Goal: Obtain resource: Download file/media

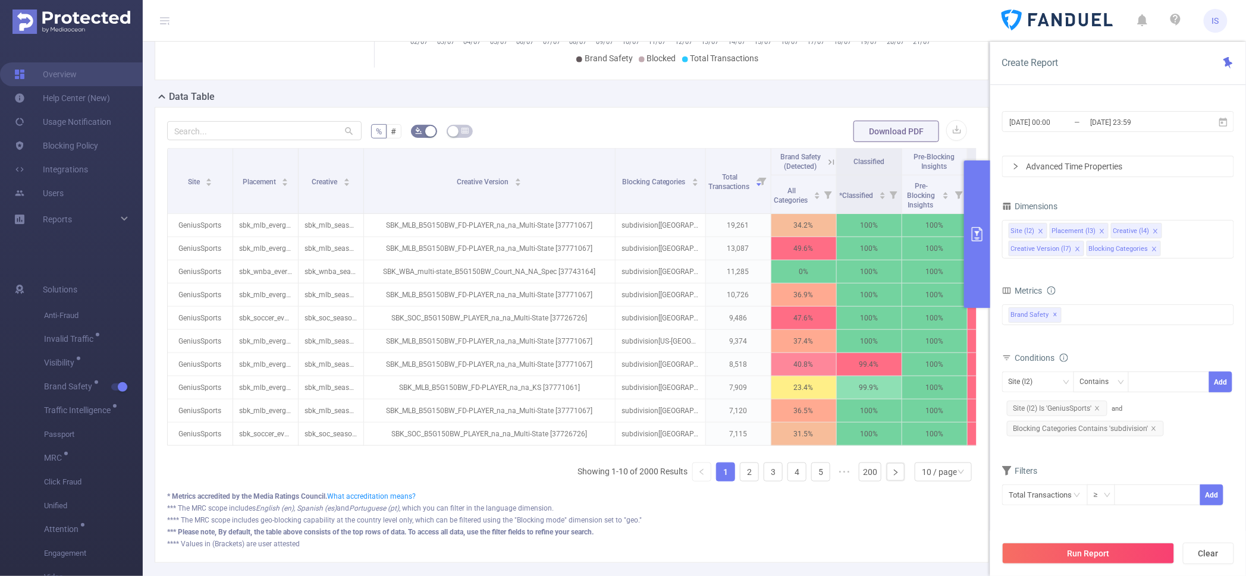
scroll to position [0, 69]
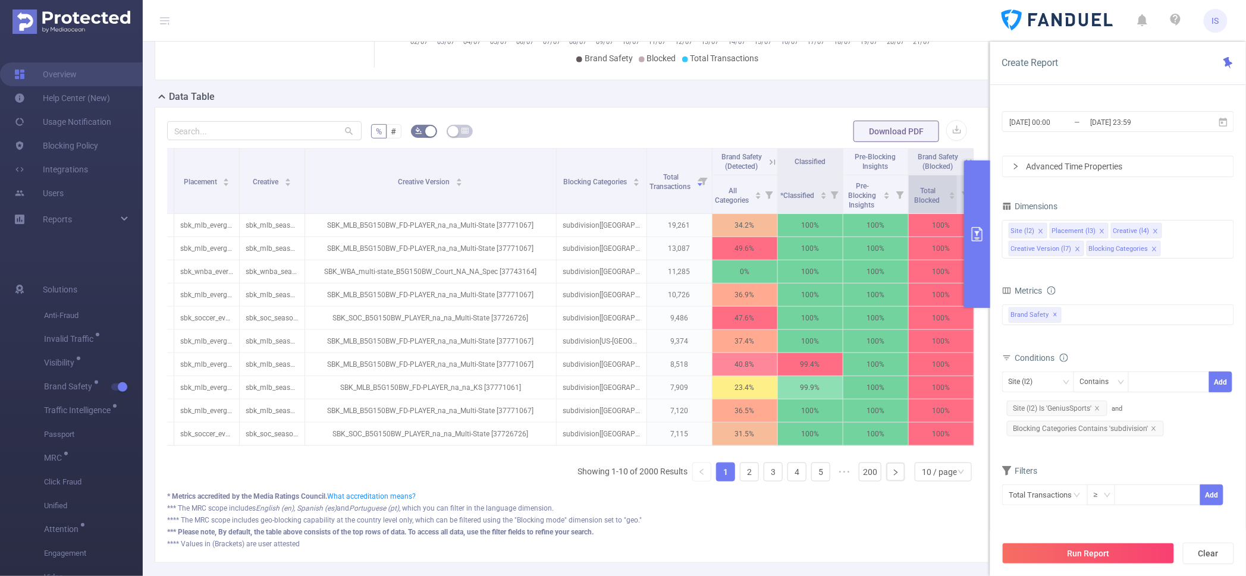
click at [930, 205] on span "Total Blocked" at bounding box center [928, 194] width 33 height 21
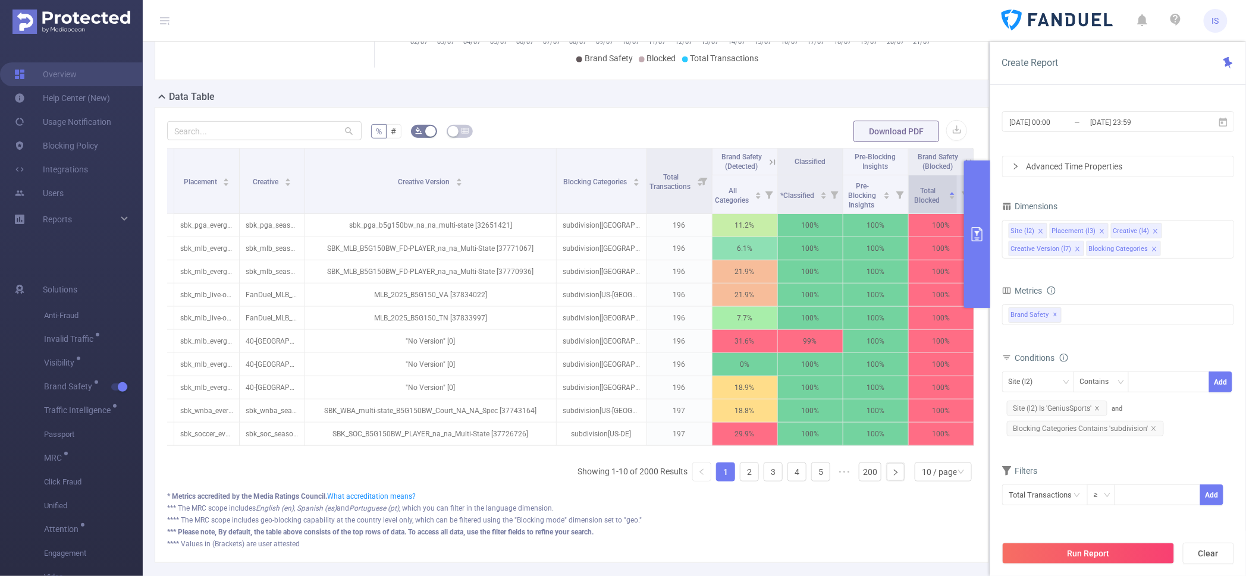
click at [930, 205] on span "Total Blocked" at bounding box center [928, 194] width 33 height 21
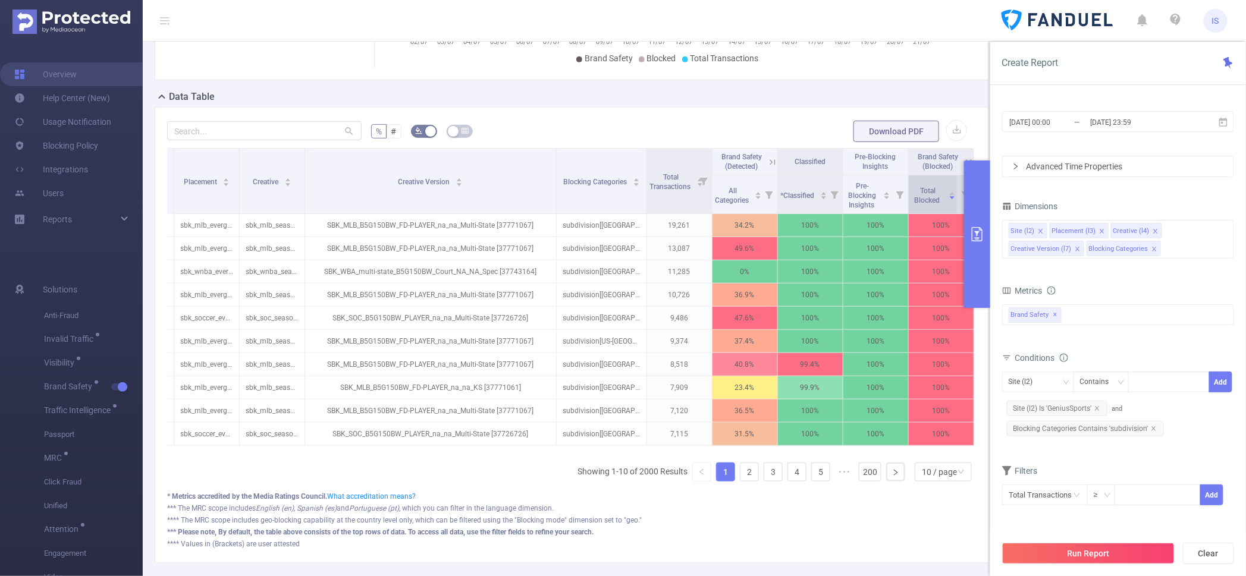
click at [930, 205] on span "Total Blocked" at bounding box center [928, 194] width 33 height 21
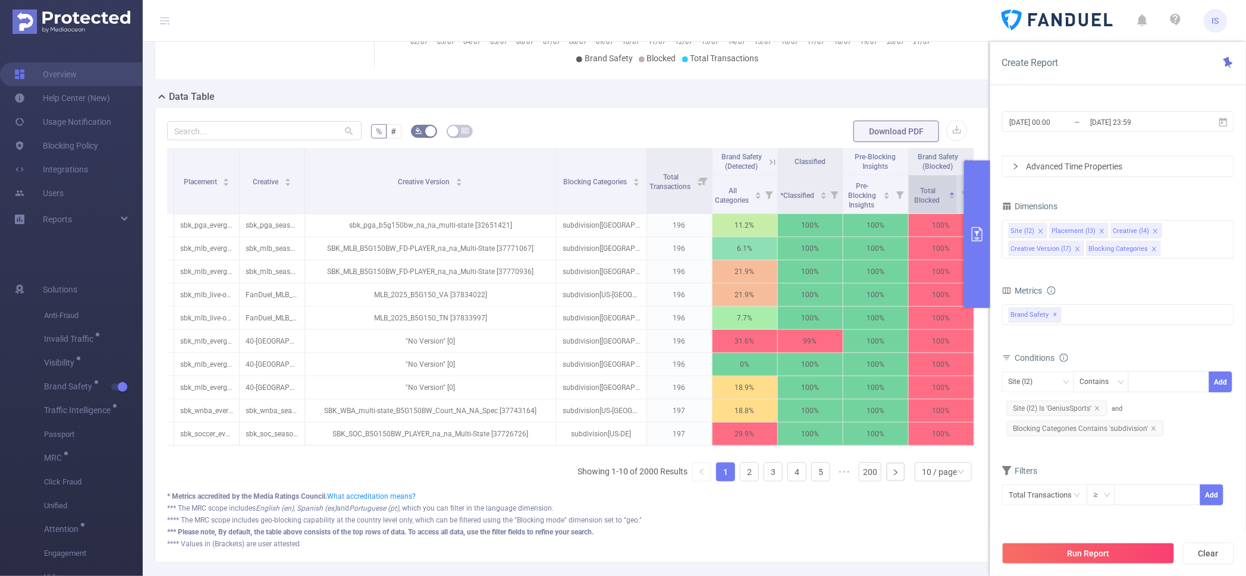
click at [930, 205] on span "Total Blocked" at bounding box center [928, 194] width 33 height 21
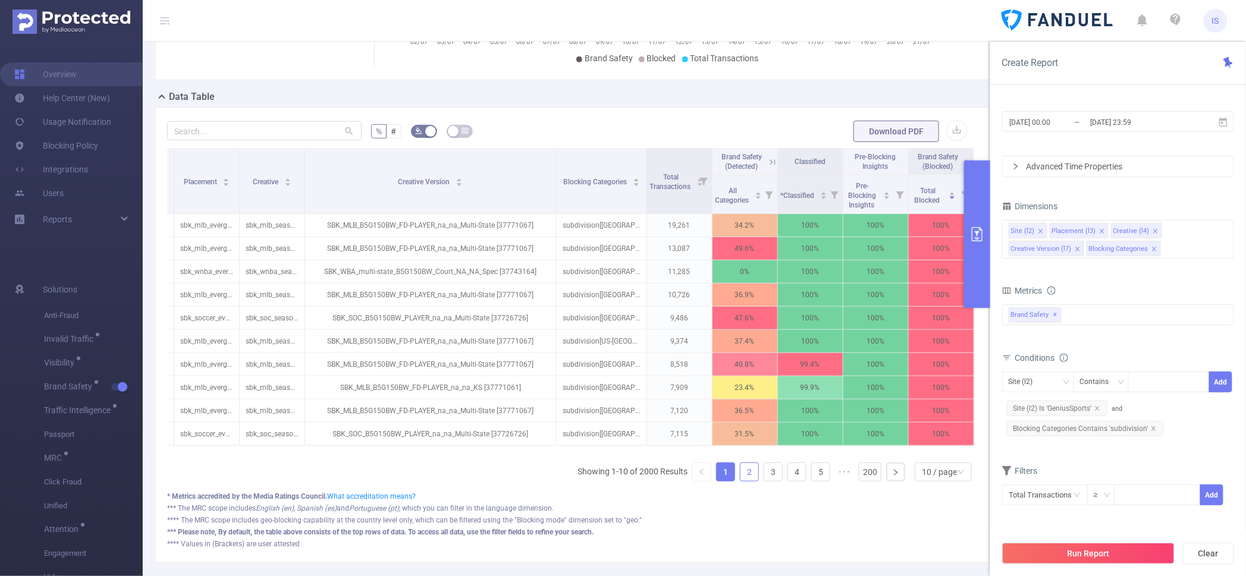
click at [744, 481] on link "2" at bounding box center [749, 472] width 18 height 18
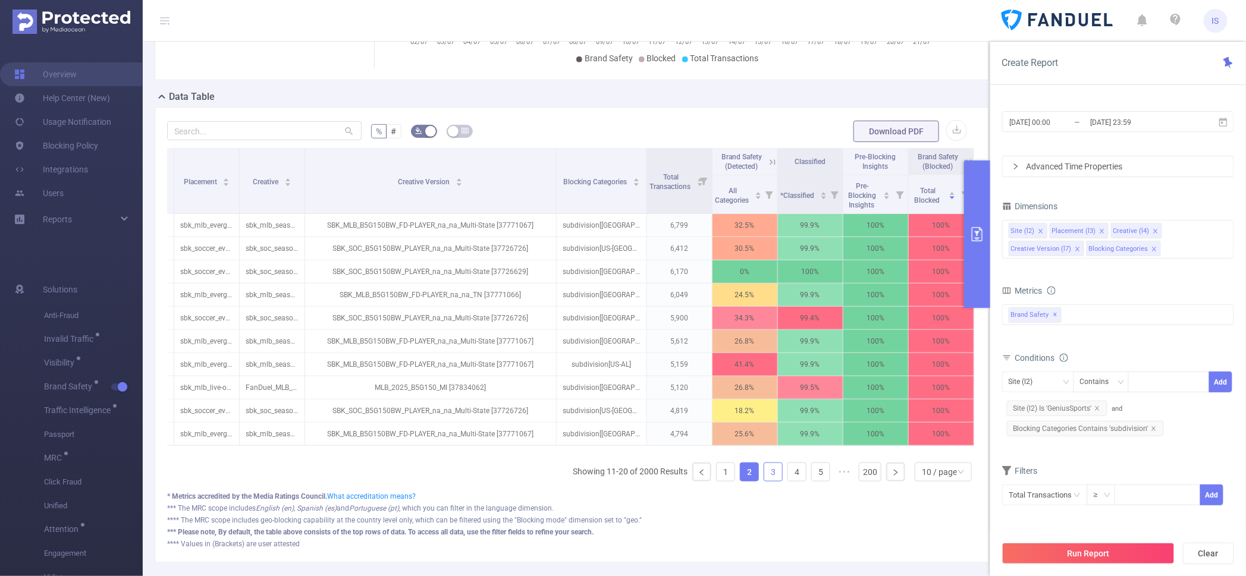
click at [764, 481] on link "3" at bounding box center [773, 472] width 18 height 18
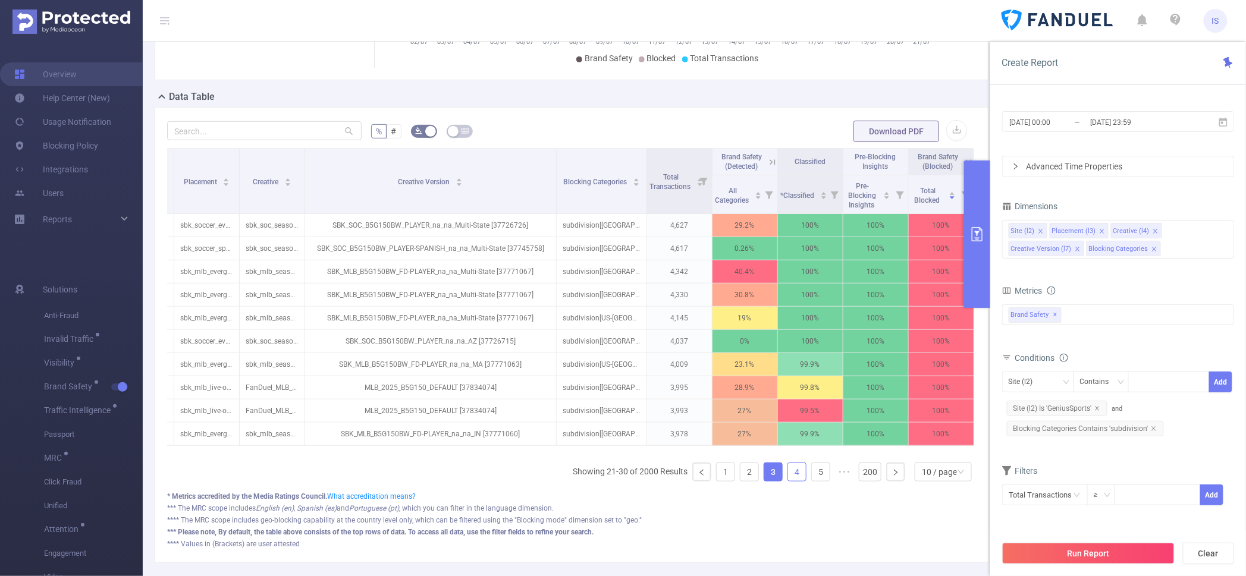
click at [790, 481] on link "4" at bounding box center [797, 472] width 18 height 18
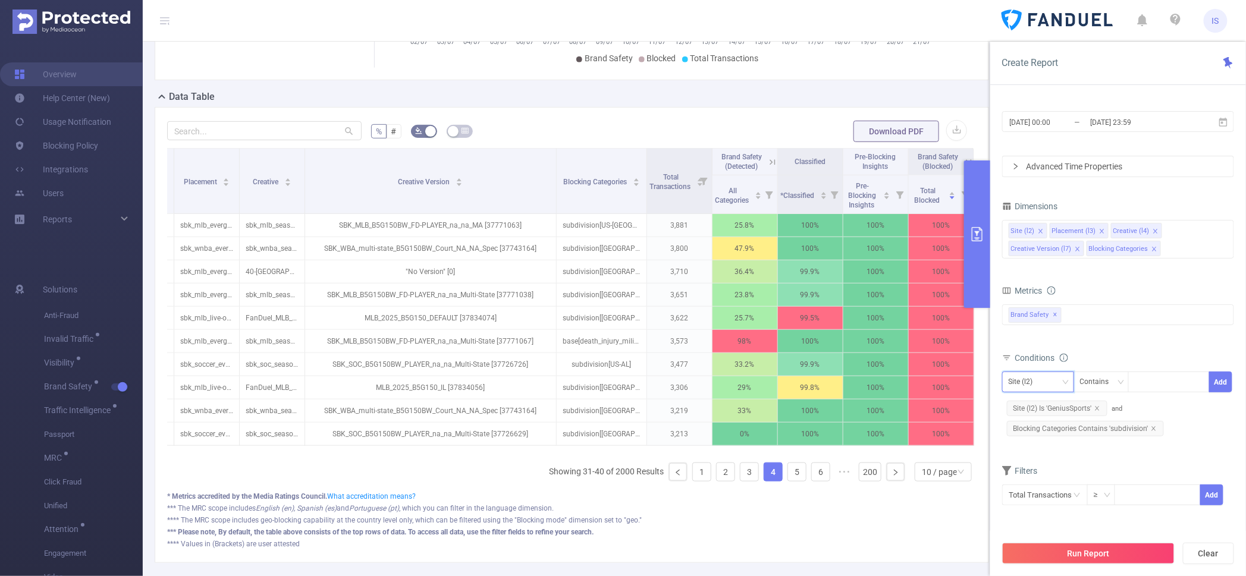
click at [1016, 378] on div "Site (l2)" at bounding box center [1025, 382] width 33 height 20
click at [1045, 479] on li "Blocking Categories" at bounding box center [1046, 482] width 89 height 19
click at [1097, 378] on div "Contains" at bounding box center [1098, 382] width 37 height 20
click at [1111, 459] on li "Does Not Contain" at bounding box center [1112, 463] width 79 height 19
click at [1150, 387] on div at bounding box center [1169, 382] width 68 height 20
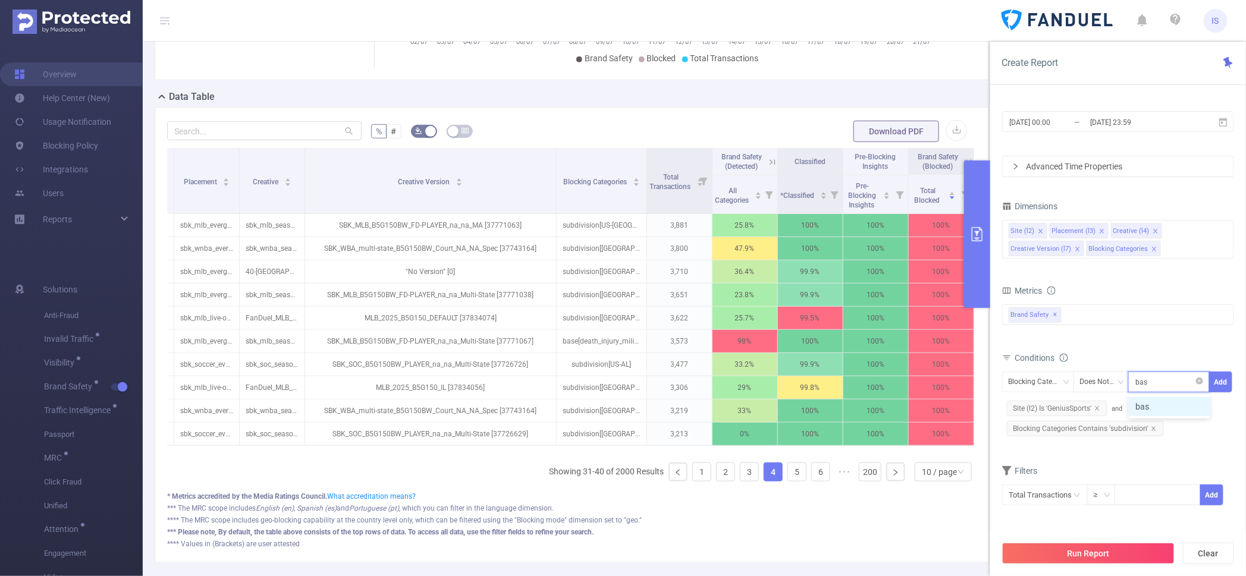
type input "base"
click at [1158, 406] on li "base" at bounding box center [1169, 406] width 81 height 19
click at [1221, 385] on button "Add" at bounding box center [1220, 382] width 23 height 21
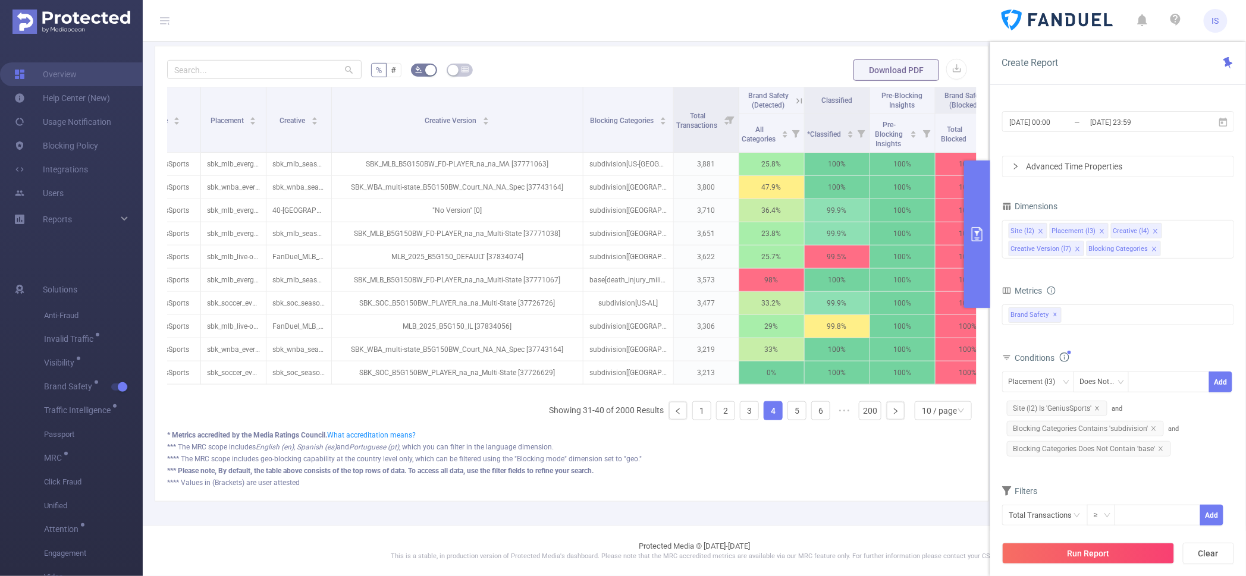
scroll to position [0, 0]
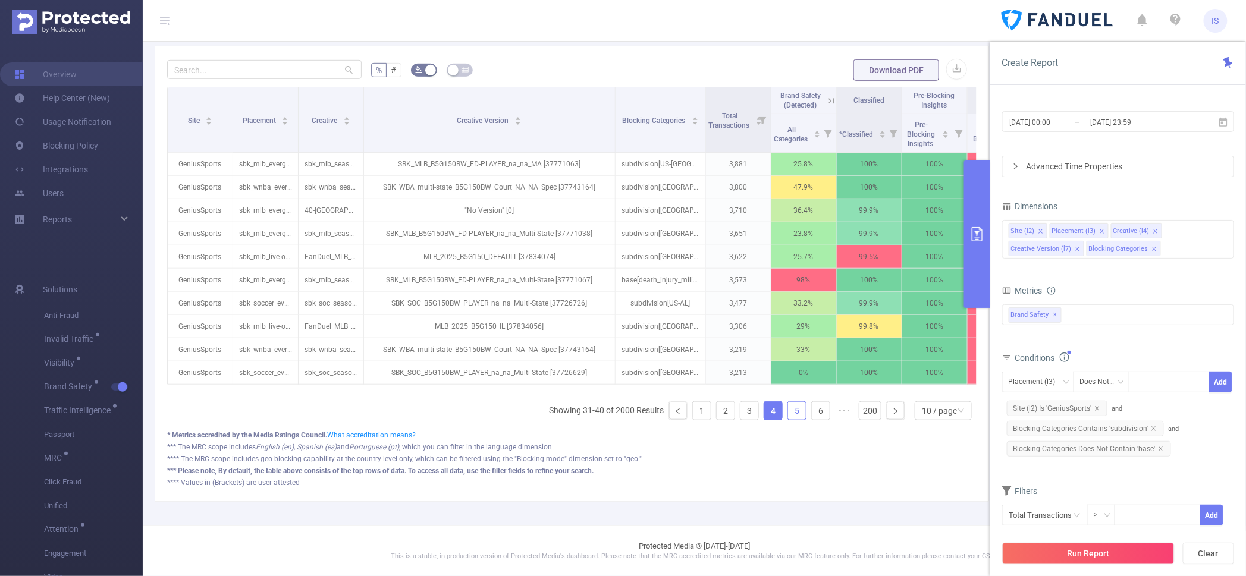
click at [788, 414] on link "5" at bounding box center [797, 411] width 18 height 18
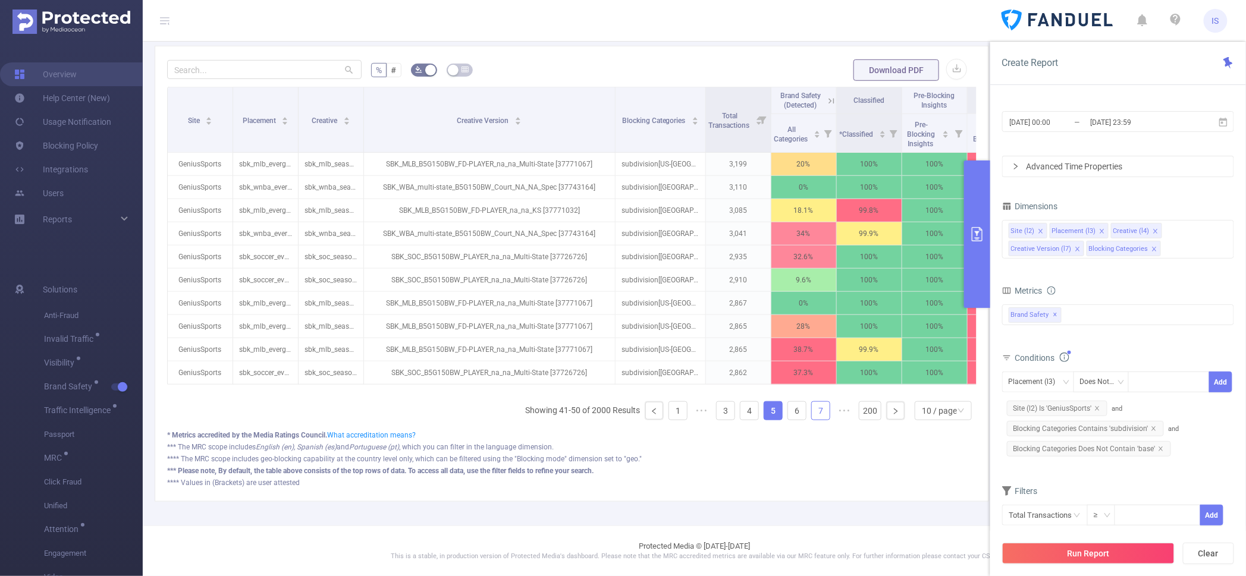
click at [812, 413] on link "7" at bounding box center [821, 411] width 18 height 18
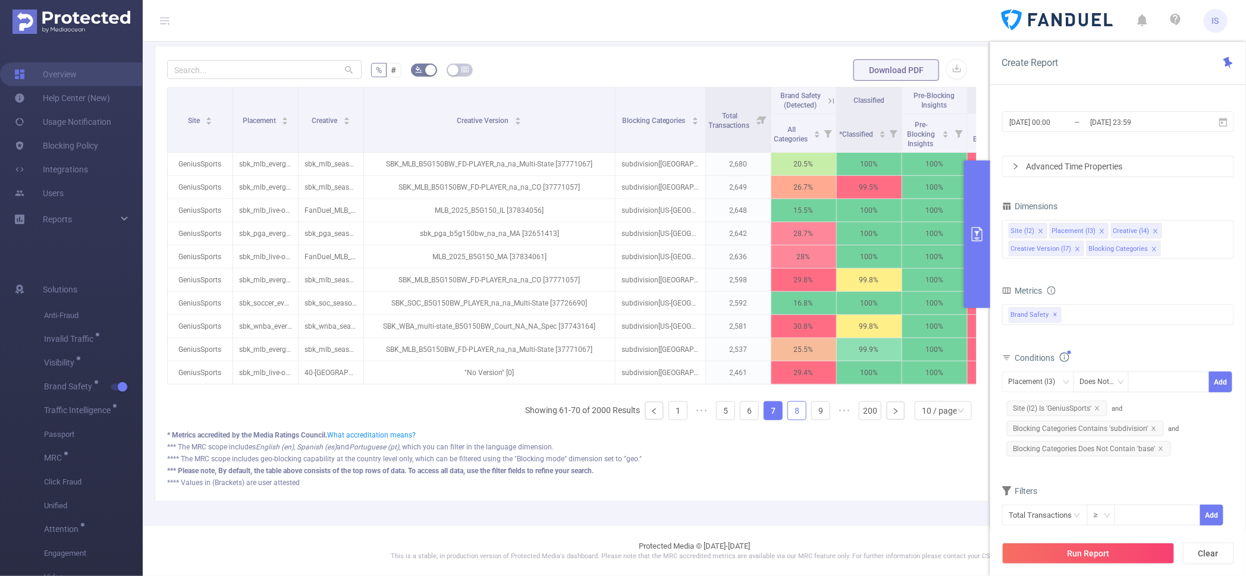
click at [795, 407] on link "8" at bounding box center [797, 411] width 18 height 18
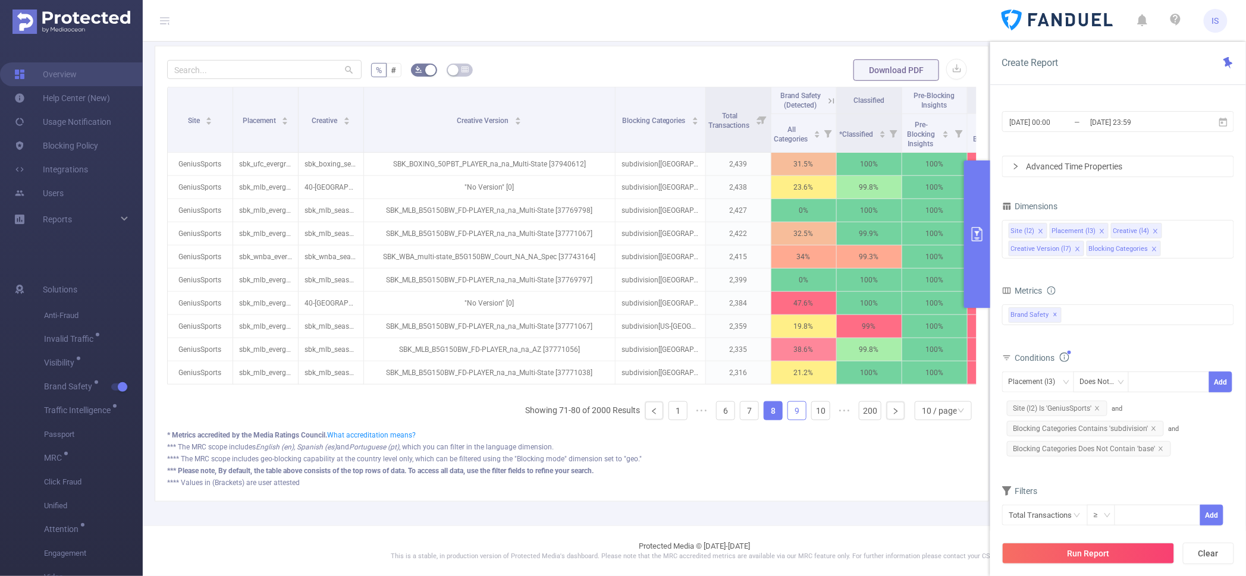
click at [791, 406] on link "9" at bounding box center [797, 411] width 18 height 18
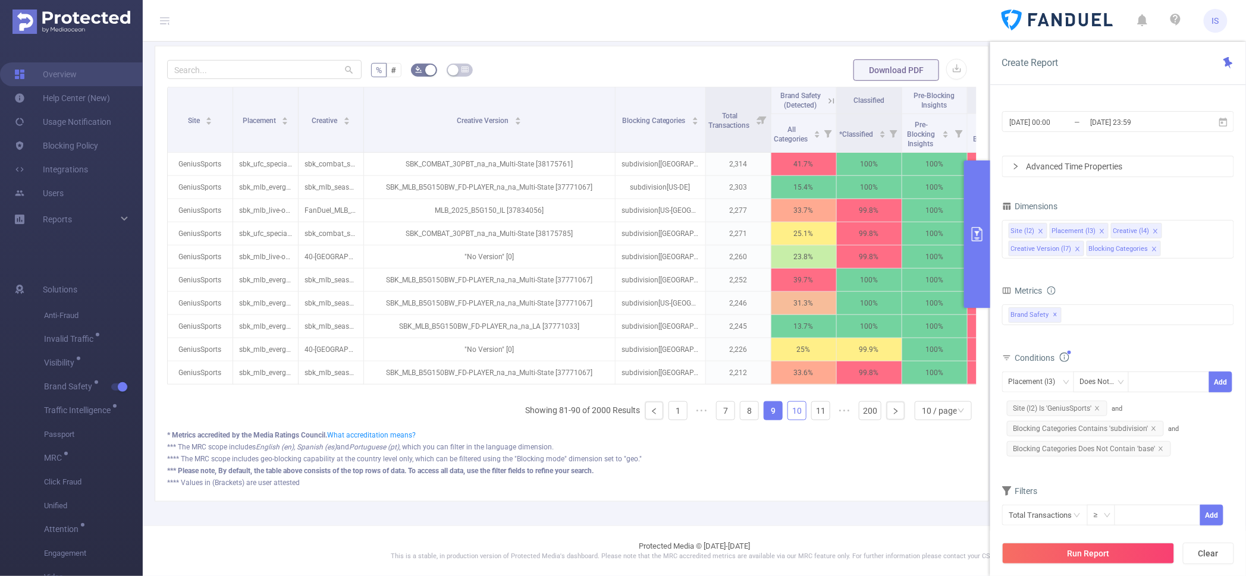
click at [790, 406] on link "10" at bounding box center [797, 411] width 18 height 18
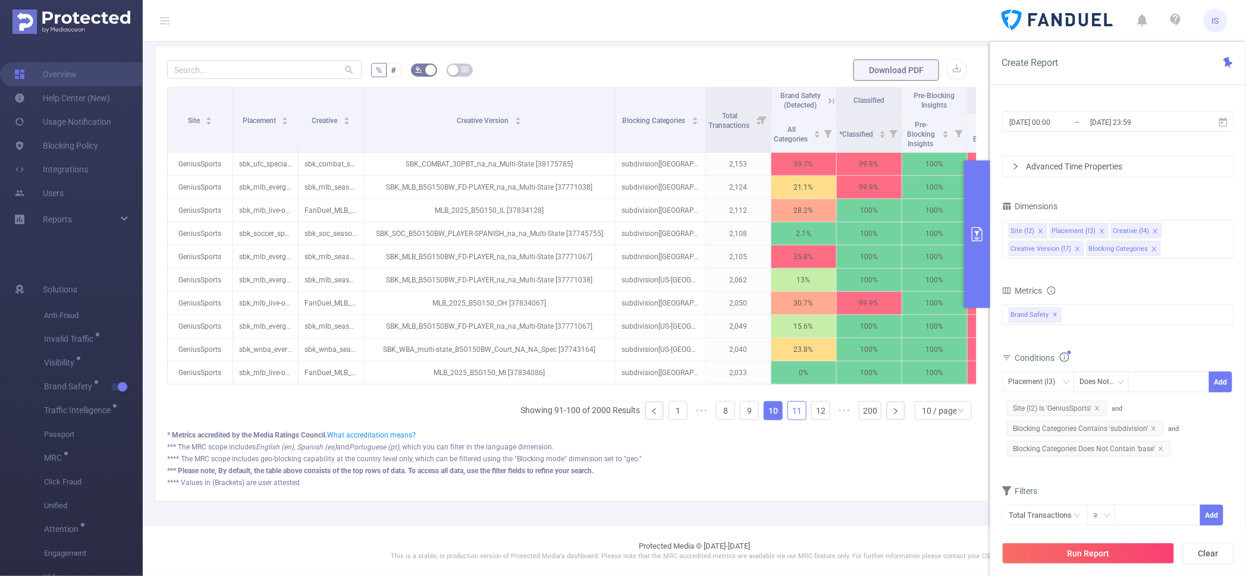
click at [790, 406] on link "11" at bounding box center [797, 411] width 18 height 18
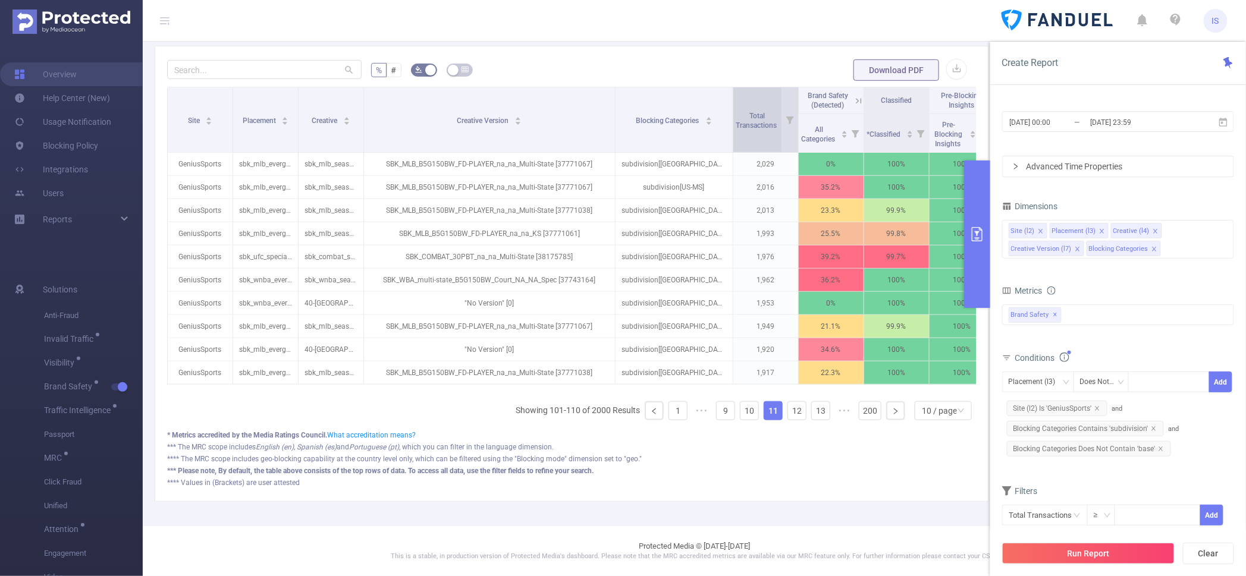
drag, startPoint x: 702, startPoint y: 114, endPoint x: 730, endPoint y: 114, distance: 27.4
click at [730, 114] on span at bounding box center [733, 119] width 6 height 65
click at [277, 60] on input "text" at bounding box center [264, 69] width 194 height 19
type input "rt"
click at [791, 410] on link "12" at bounding box center [797, 411] width 18 height 18
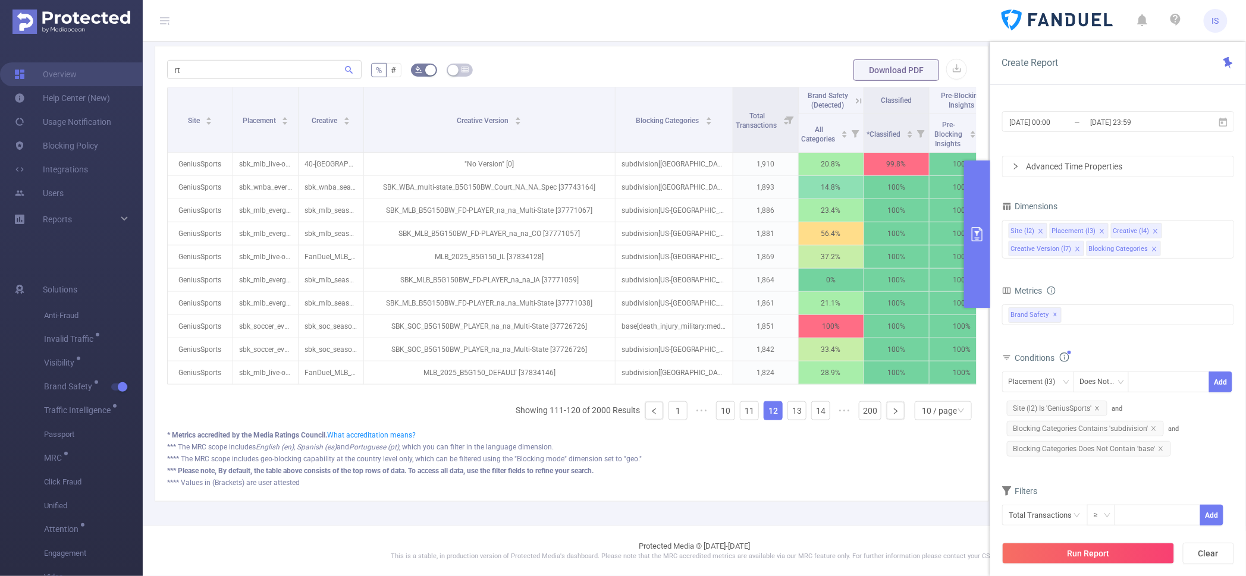
click at [796, 410] on ul "Showing 111-120 of 2000 Results 1 ••• 10 11 12 13 14 ••• 200 10 / page" at bounding box center [746, 410] width 461 height 19
click at [793, 409] on link "13" at bounding box center [797, 411] width 18 height 18
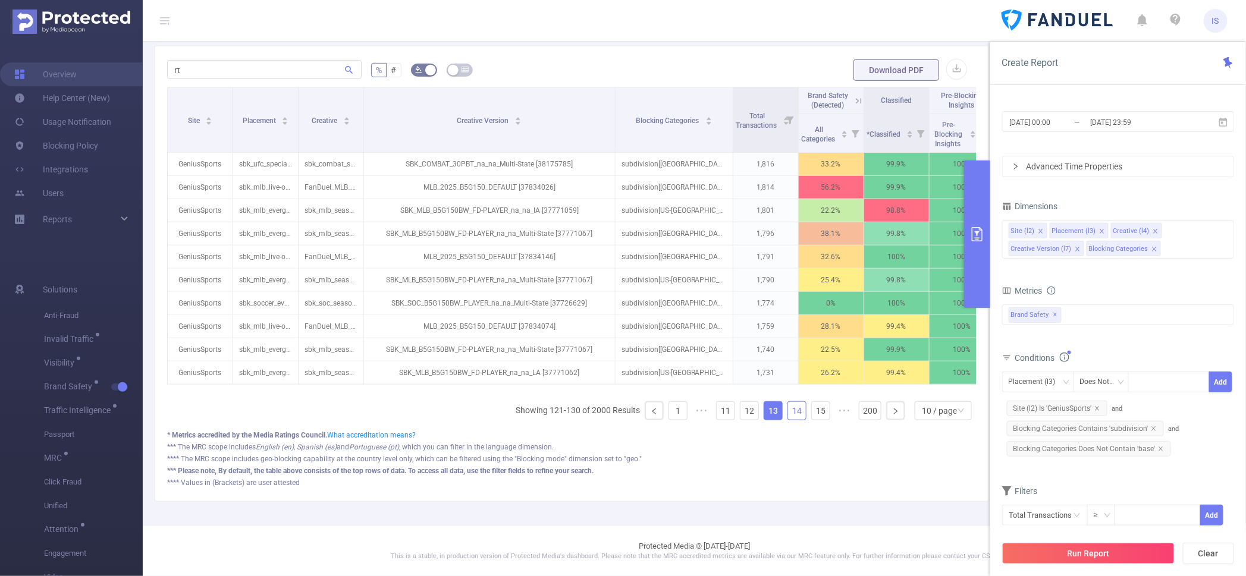
click at [795, 409] on li "14" at bounding box center [796, 410] width 19 height 19
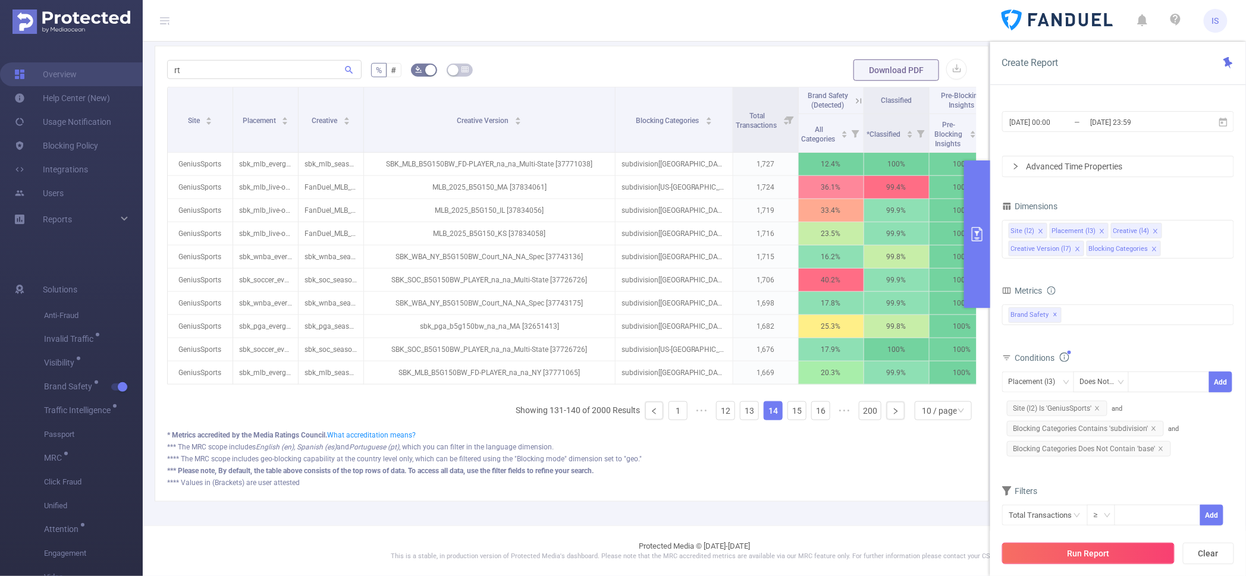
click at [1126, 548] on button "Run Report" at bounding box center [1088, 553] width 172 height 21
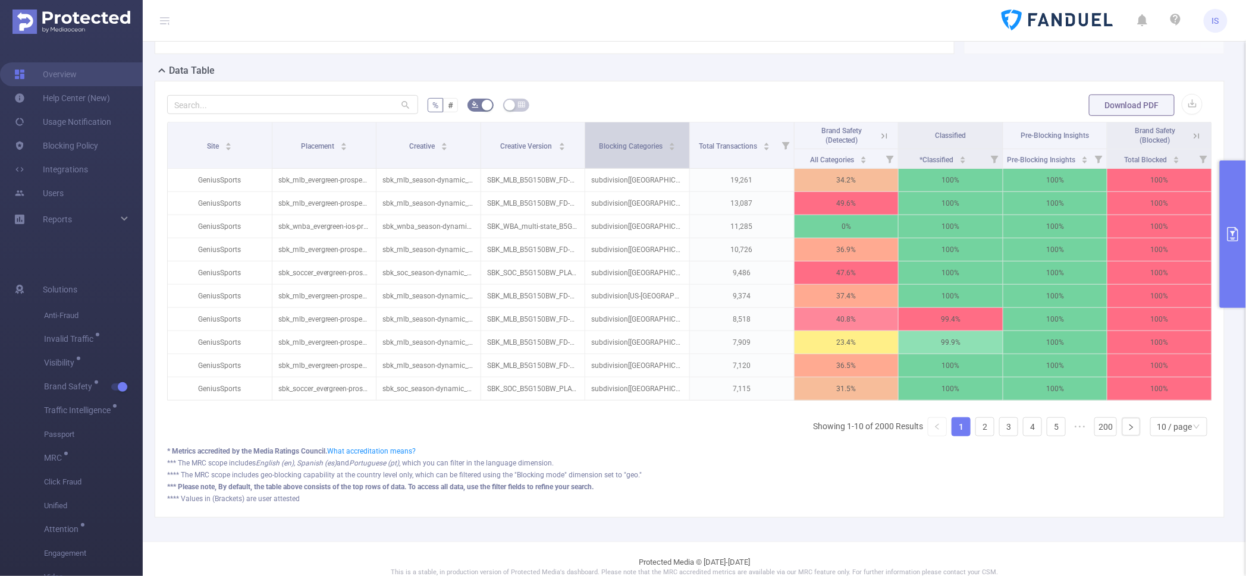
scroll to position [282, 0]
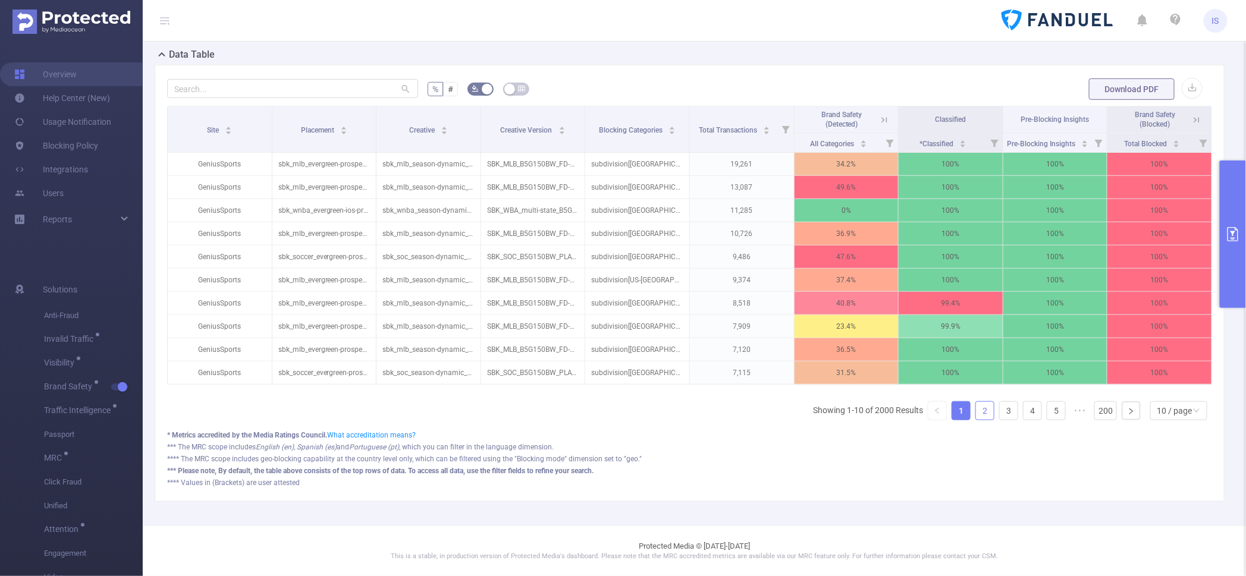
click at [982, 413] on link "2" at bounding box center [985, 411] width 18 height 18
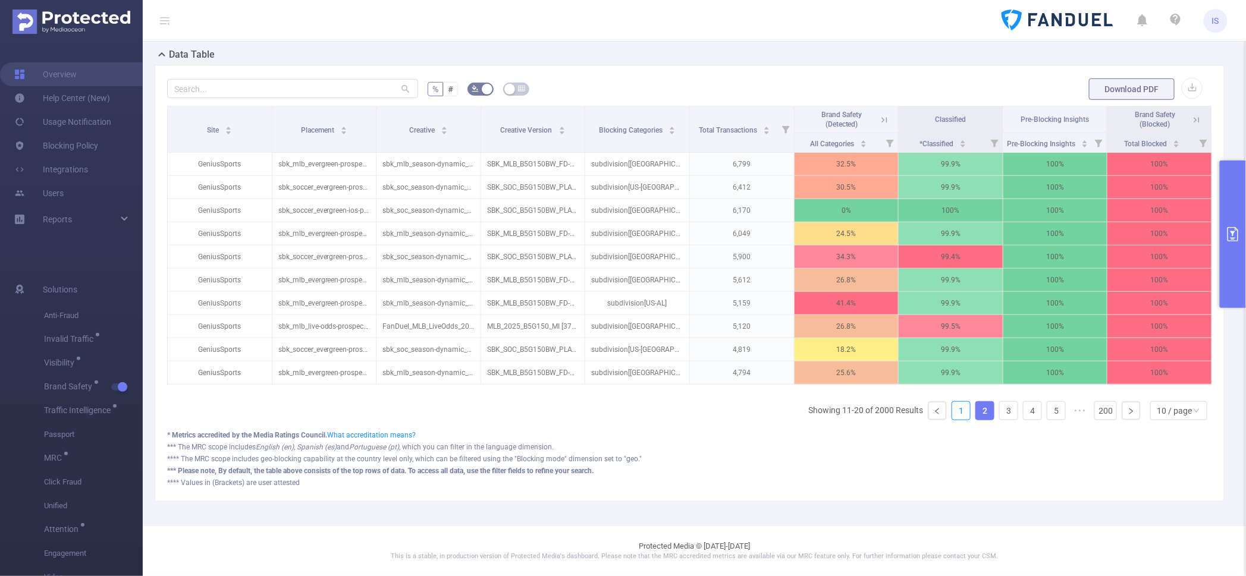
click at [952, 416] on link "1" at bounding box center [961, 411] width 18 height 18
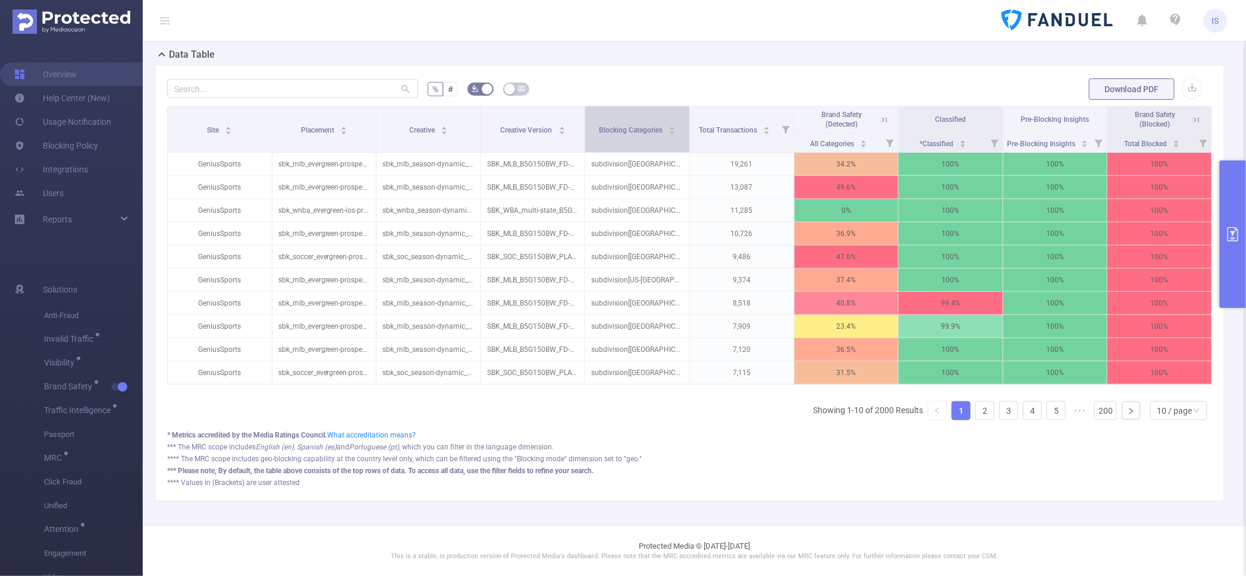
click at [624, 128] on div "Blocking Categories" at bounding box center [637, 129] width 77 height 12
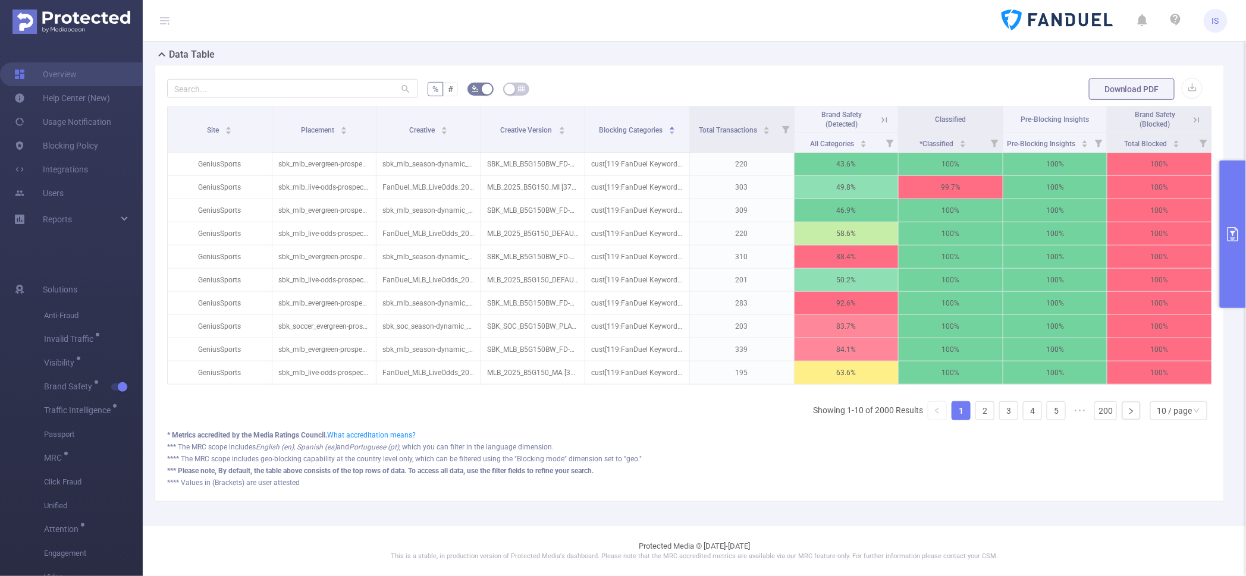
click at [1233, 198] on button "primary" at bounding box center [1233, 234] width 26 height 147
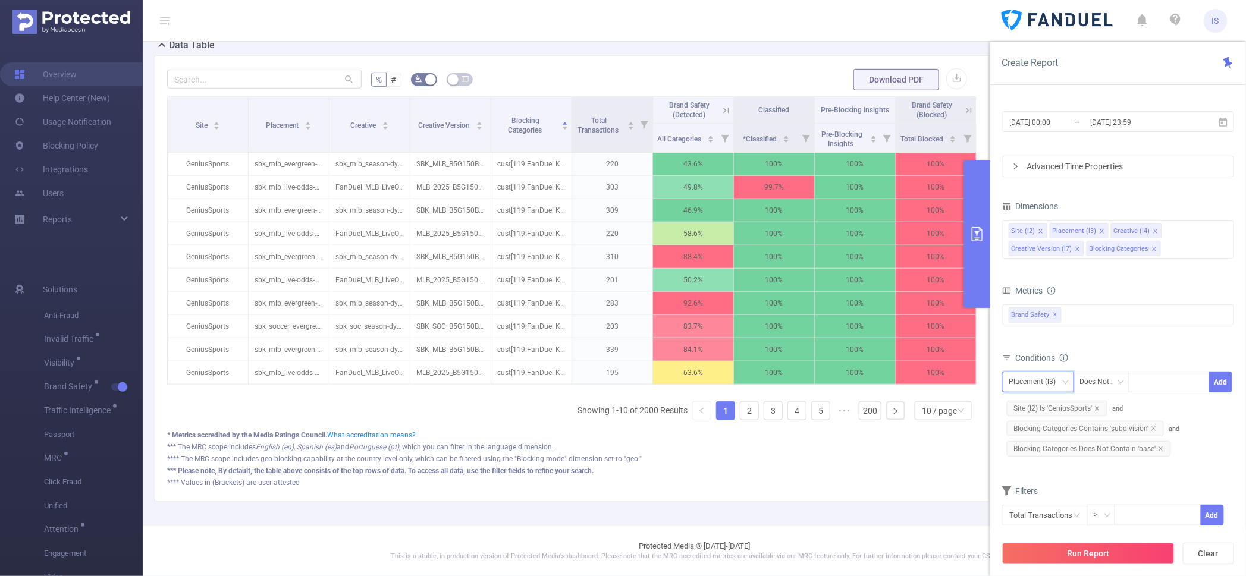
click at [1043, 379] on div "Placement (l3)" at bounding box center [1036, 382] width 55 height 20
click at [1049, 482] on li "Blocking Categories" at bounding box center [1046, 482] width 89 height 19
click at [1147, 370] on div "Blocking Categories Does Not Contain Add Site (l2) Is 'GeniusSports' and Blocki…" at bounding box center [1118, 416] width 232 height 95
click at [1153, 385] on div at bounding box center [1169, 382] width 68 height 20
type input "cust"
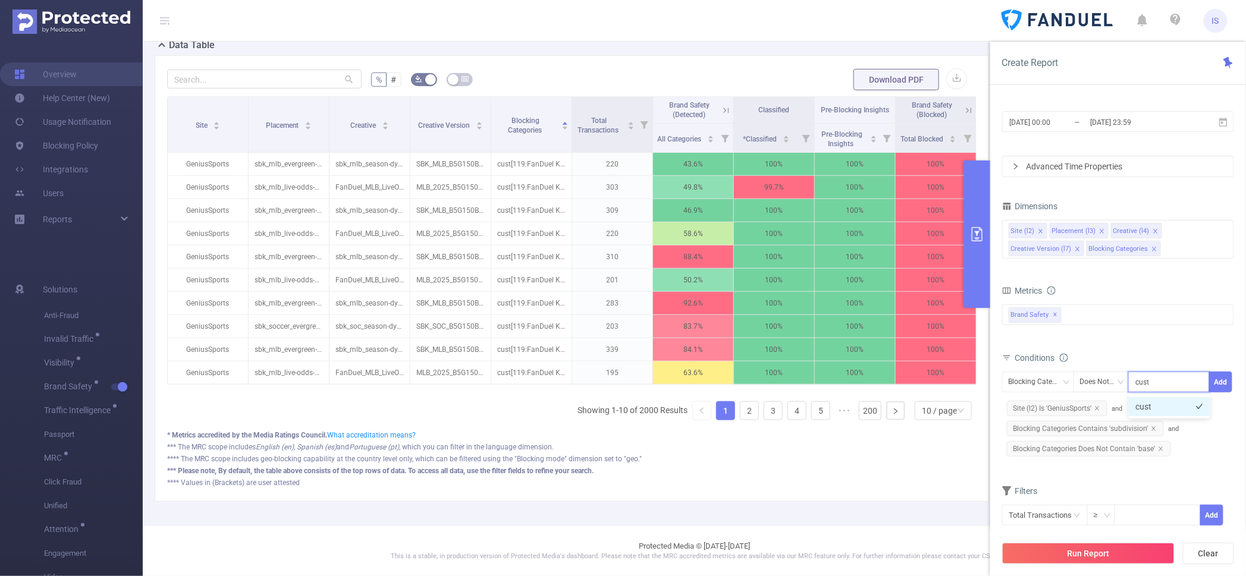
click at [1156, 412] on li "cust" at bounding box center [1169, 406] width 81 height 19
click at [1213, 379] on button "Add" at bounding box center [1220, 382] width 23 height 21
click at [1104, 554] on button "Run Report" at bounding box center [1088, 553] width 172 height 21
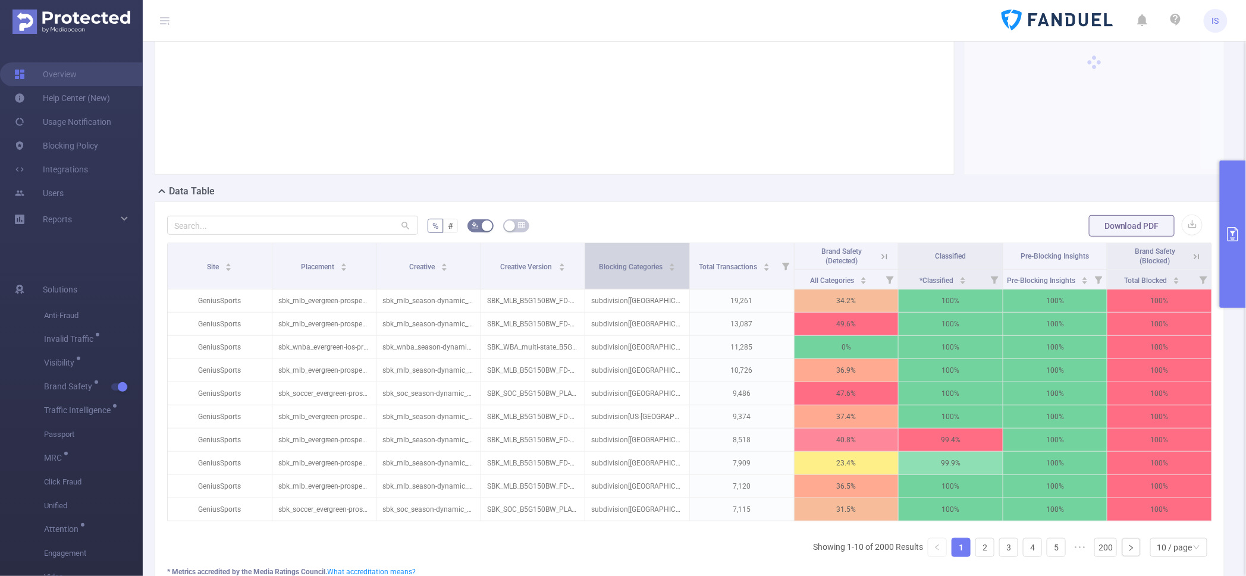
scroll to position [282, 0]
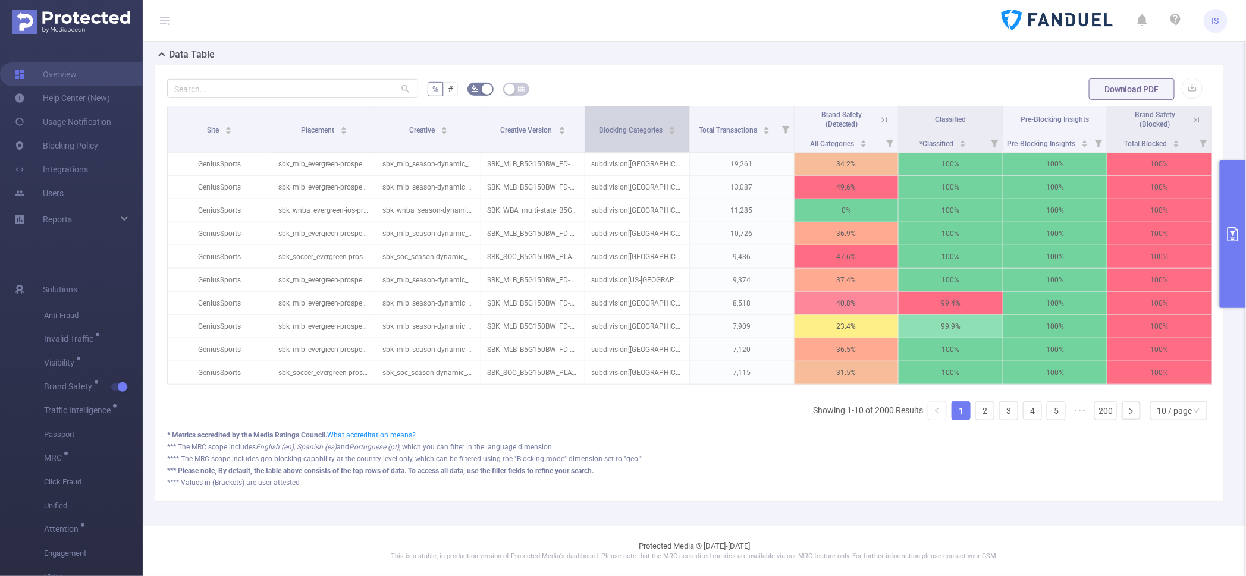
click at [623, 134] on div "Blocking Categories" at bounding box center [637, 129] width 77 height 12
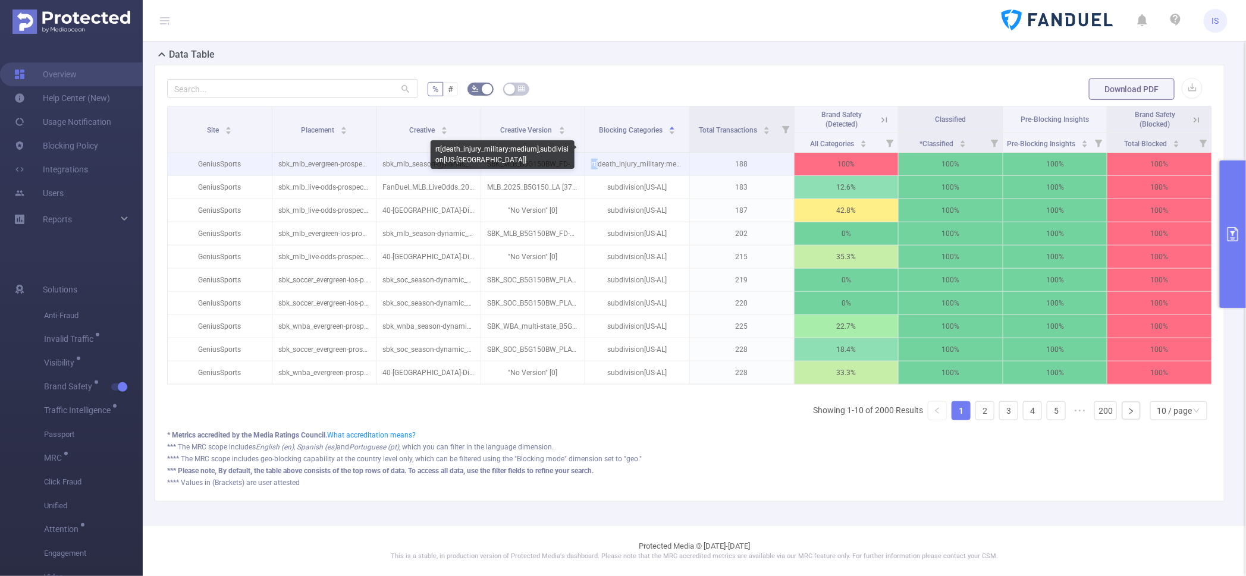
drag, startPoint x: 594, startPoint y: 151, endPoint x: 588, endPoint y: 150, distance: 6.0
click at [588, 153] on p "rt[death_injury_military:medium],subdivision[US-[GEOGRAPHIC_DATA]]" at bounding box center [637, 164] width 104 height 23
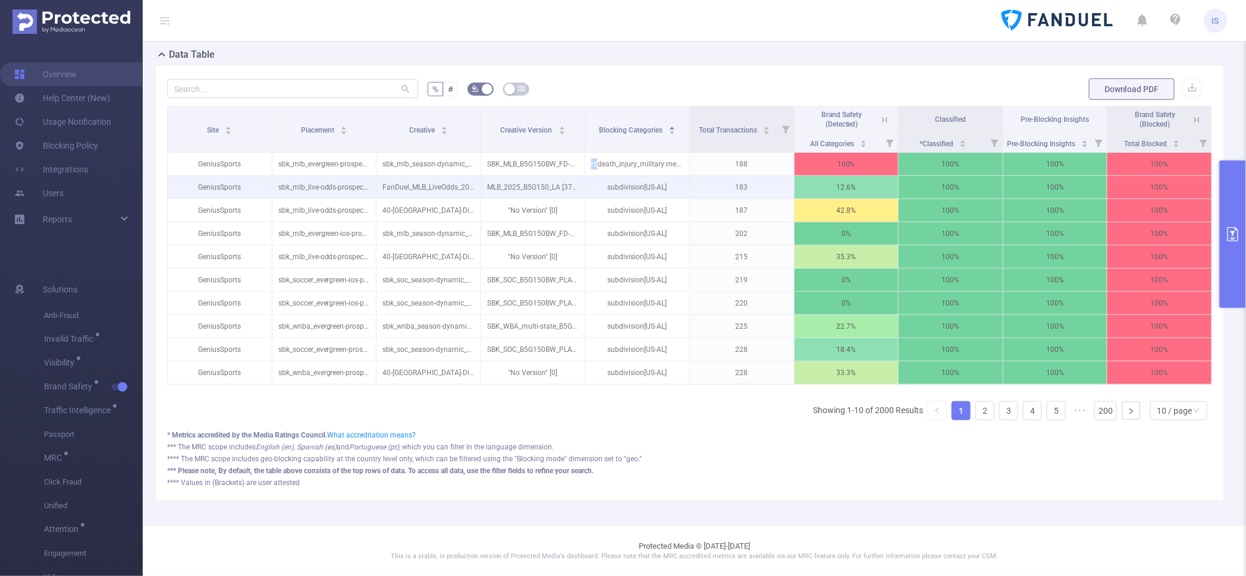
copy p "rt["
click at [1232, 191] on button "primary" at bounding box center [1233, 234] width 26 height 147
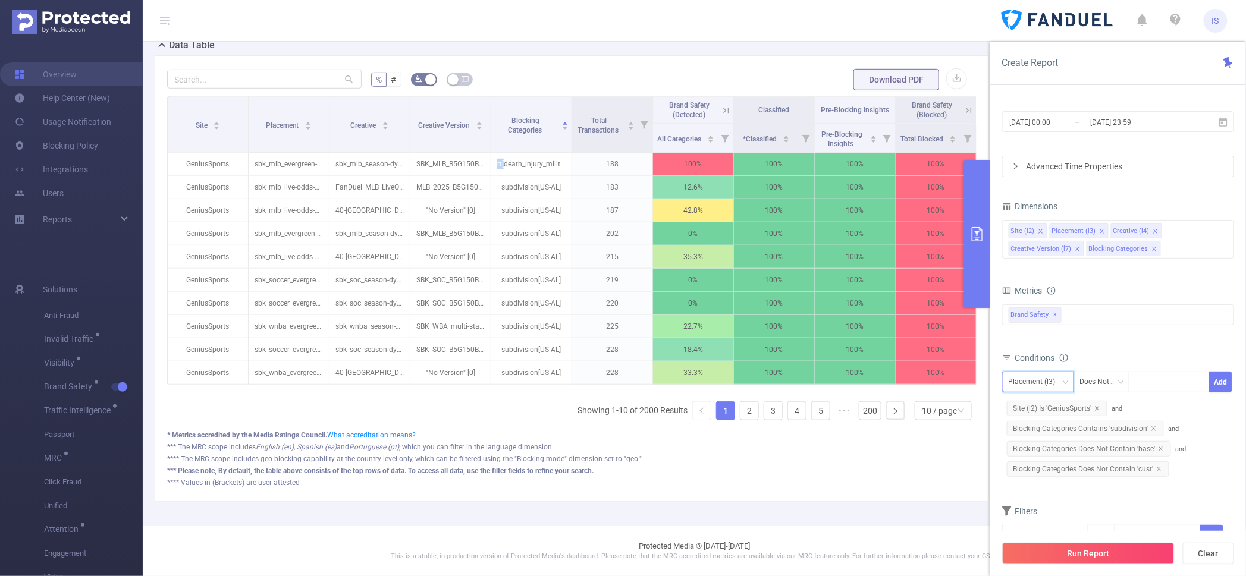
click at [1034, 373] on div "Placement (l3)" at bounding box center [1036, 382] width 55 height 20
click at [1046, 483] on li "Blocking Categories" at bounding box center [1046, 482] width 89 height 19
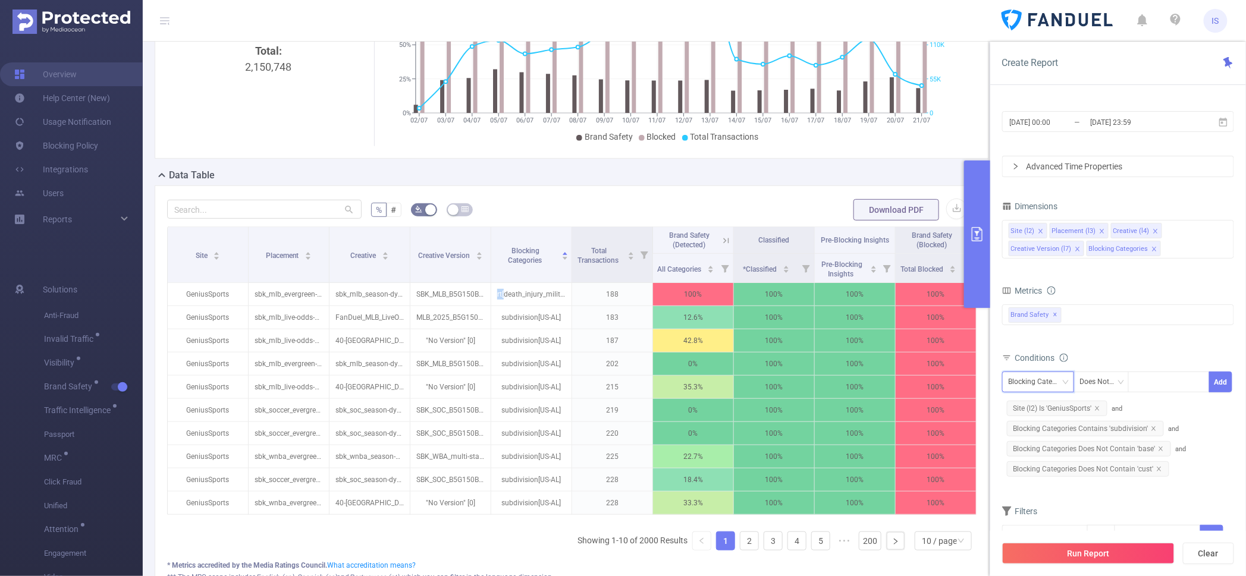
scroll to position [208, 0]
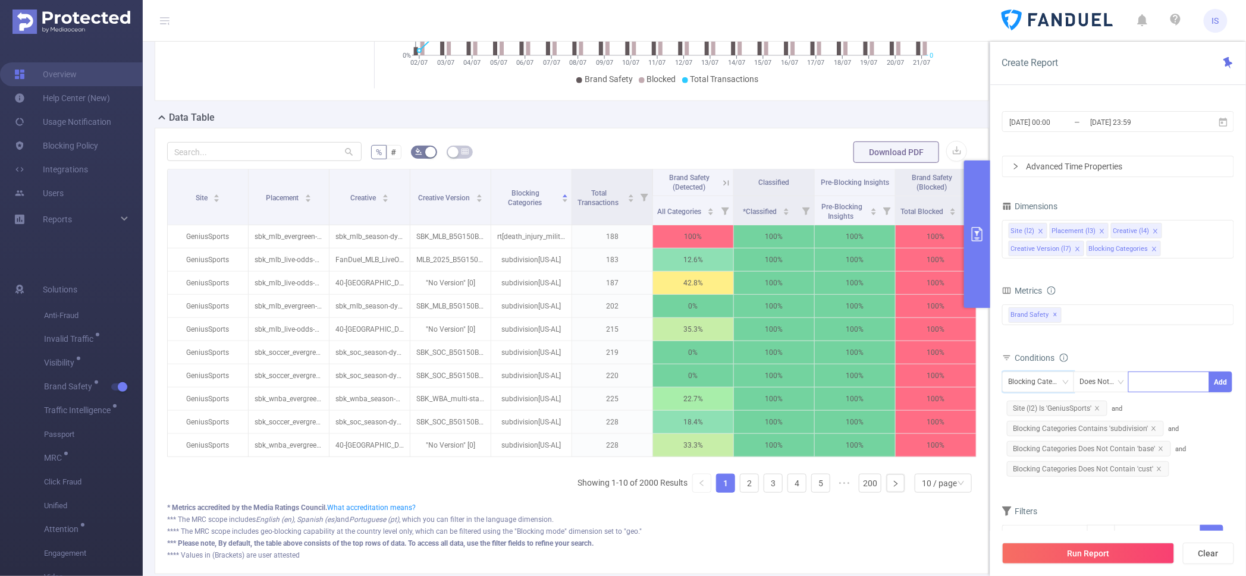
click at [1139, 379] on input at bounding box center [1137, 382] width 5 height 15
paste input "rt["
type input "rt["
click at [1153, 406] on li "rt[" at bounding box center [1169, 406] width 81 height 19
click at [1219, 384] on button "Add" at bounding box center [1220, 382] width 23 height 21
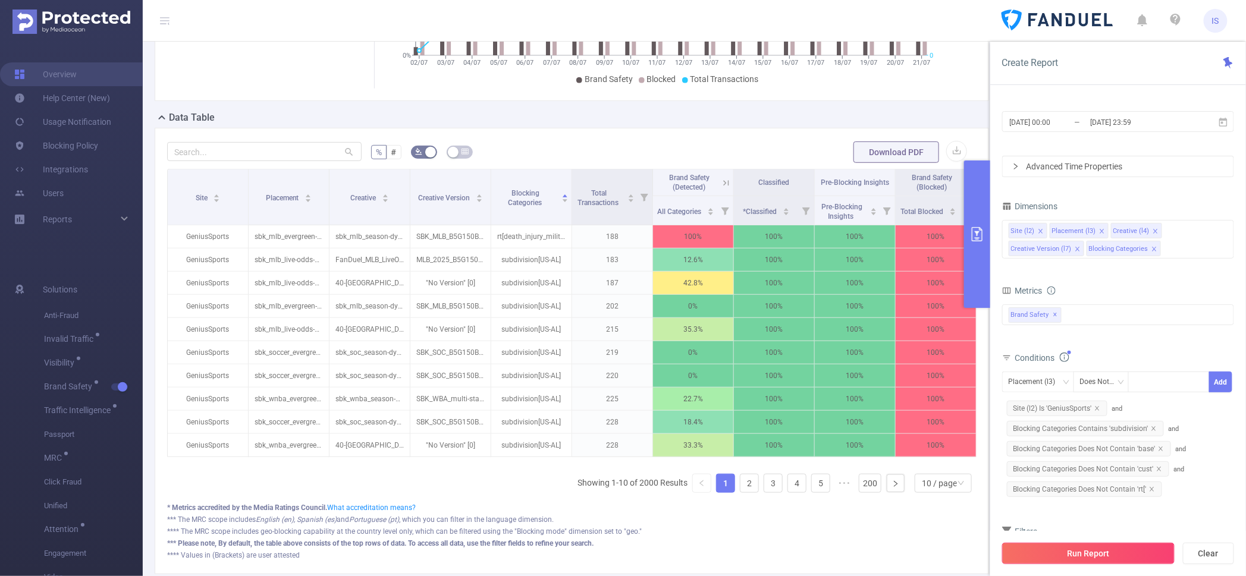
click at [1109, 548] on button "Run Report" at bounding box center [1088, 553] width 172 height 21
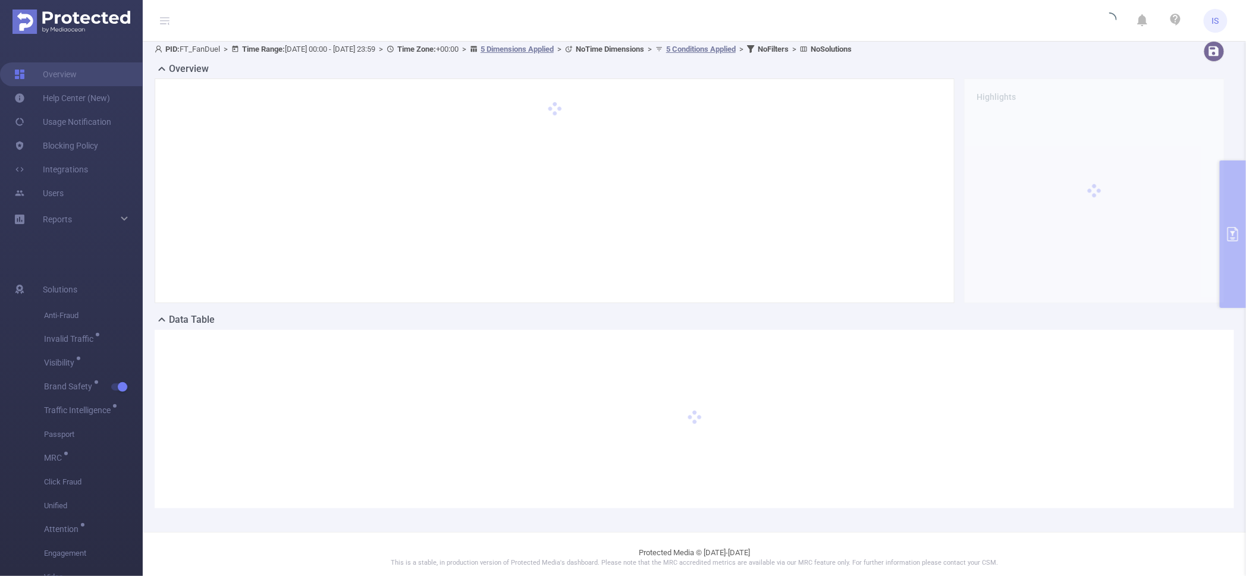
scroll to position [0, 0]
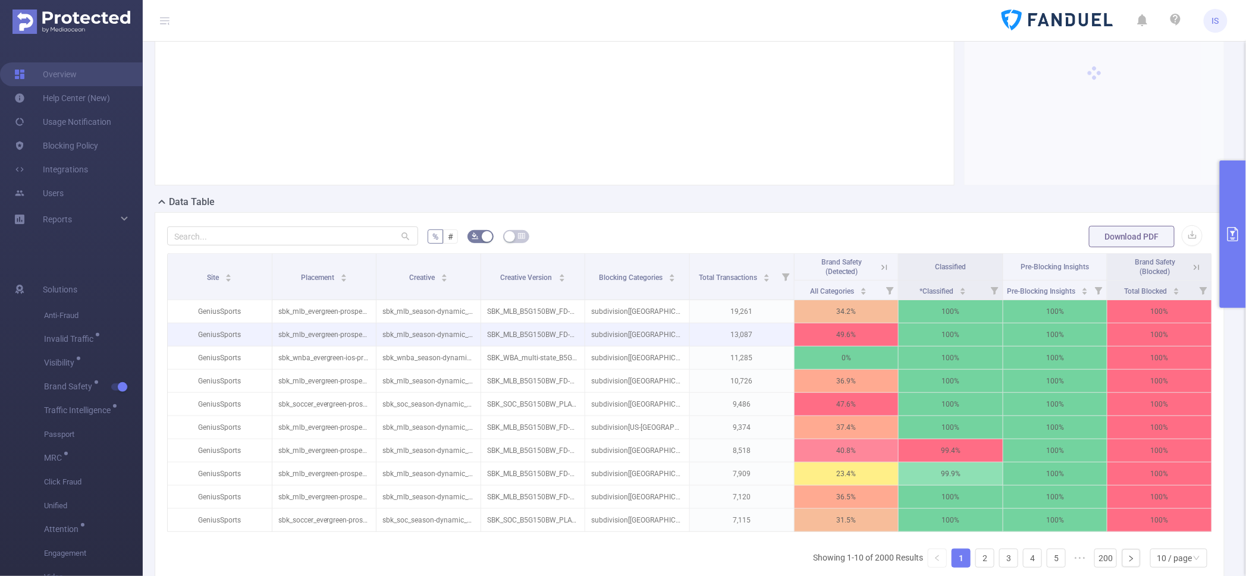
scroll to position [223, 0]
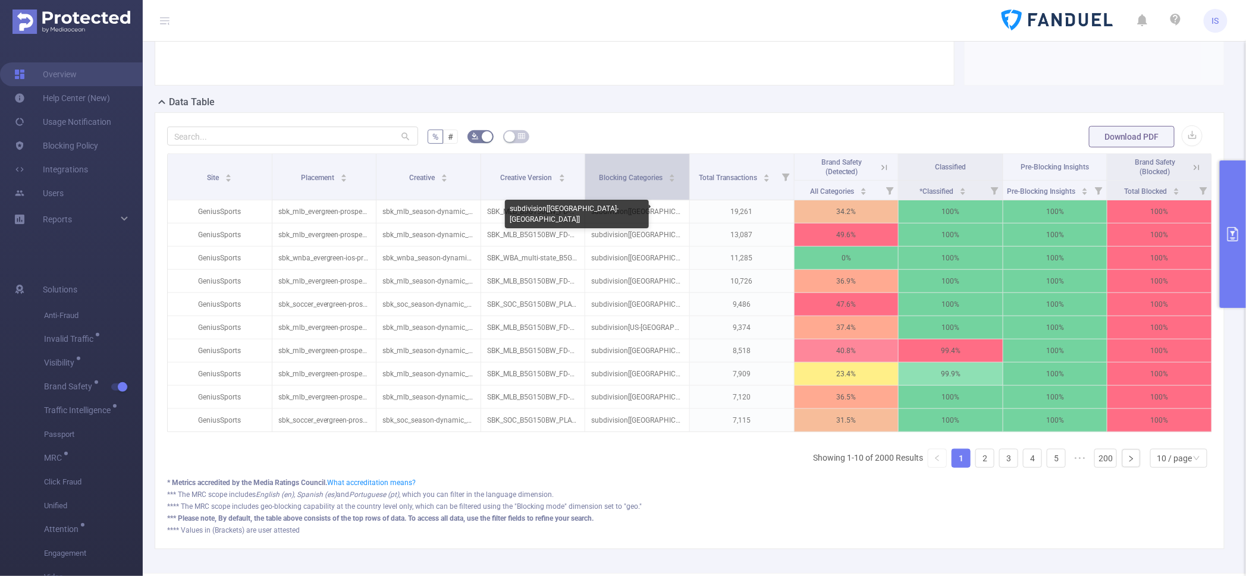
click at [621, 183] on div "Blocking Categories" at bounding box center [637, 177] width 77 height 12
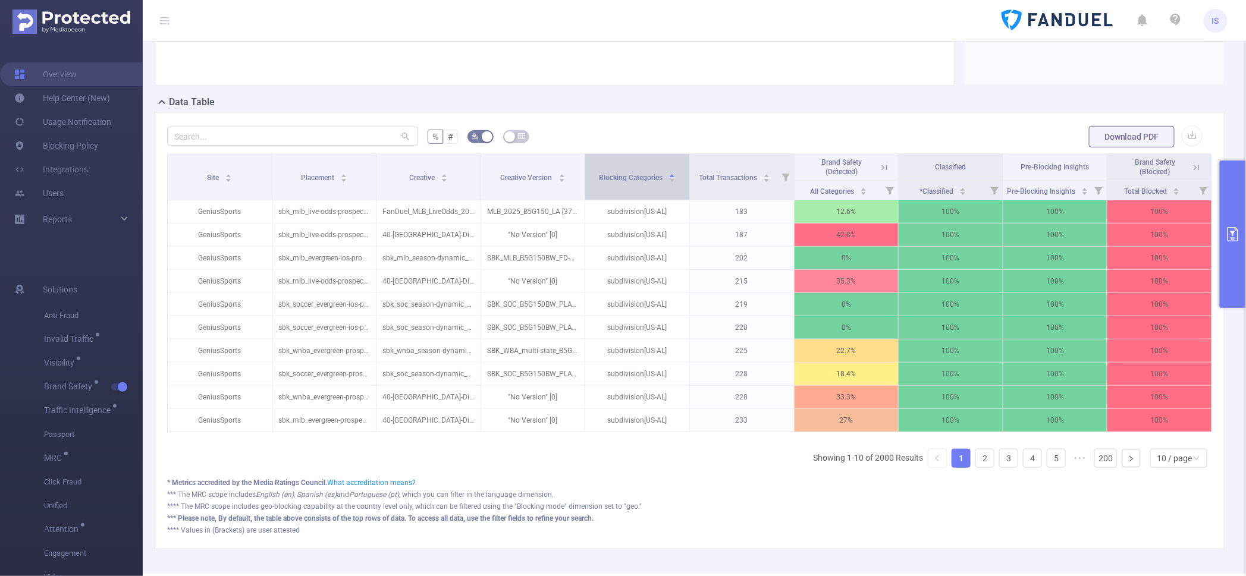
click at [621, 183] on div "Blocking Categories" at bounding box center [637, 177] width 77 height 12
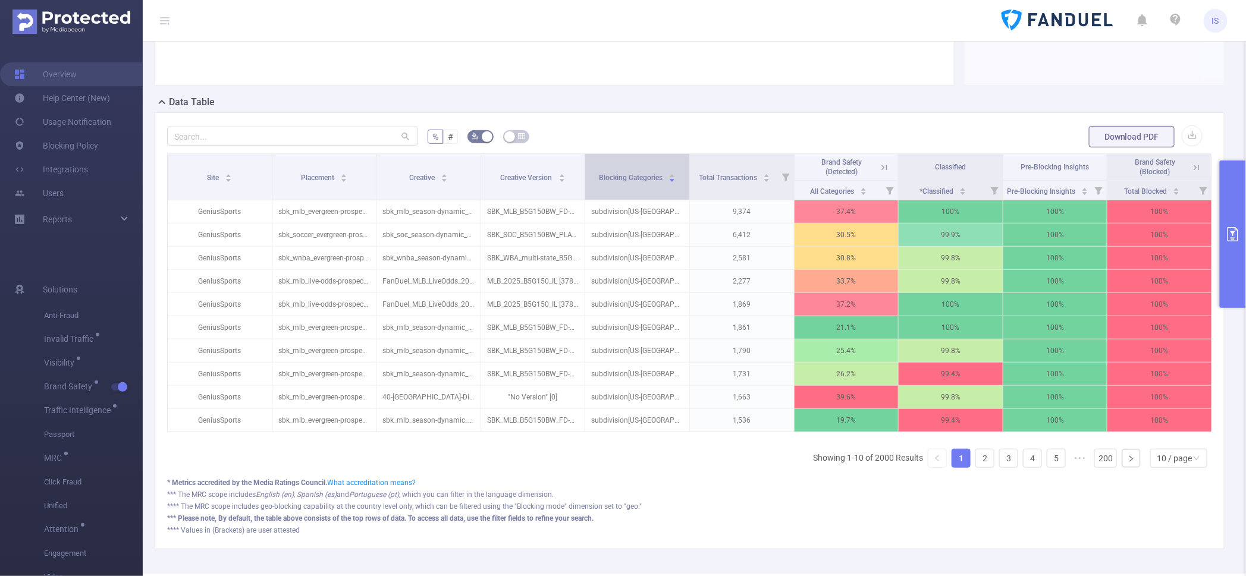
click at [621, 183] on div "Blocking Categories" at bounding box center [637, 177] width 77 height 12
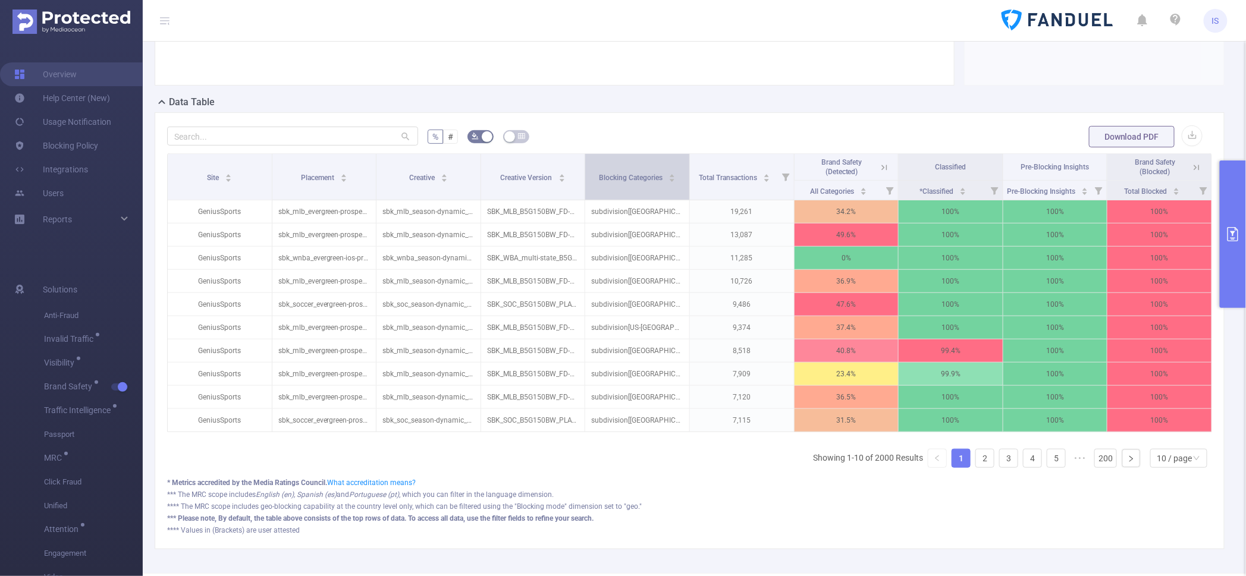
click at [621, 183] on div "Blocking Categories" at bounding box center [637, 177] width 77 height 12
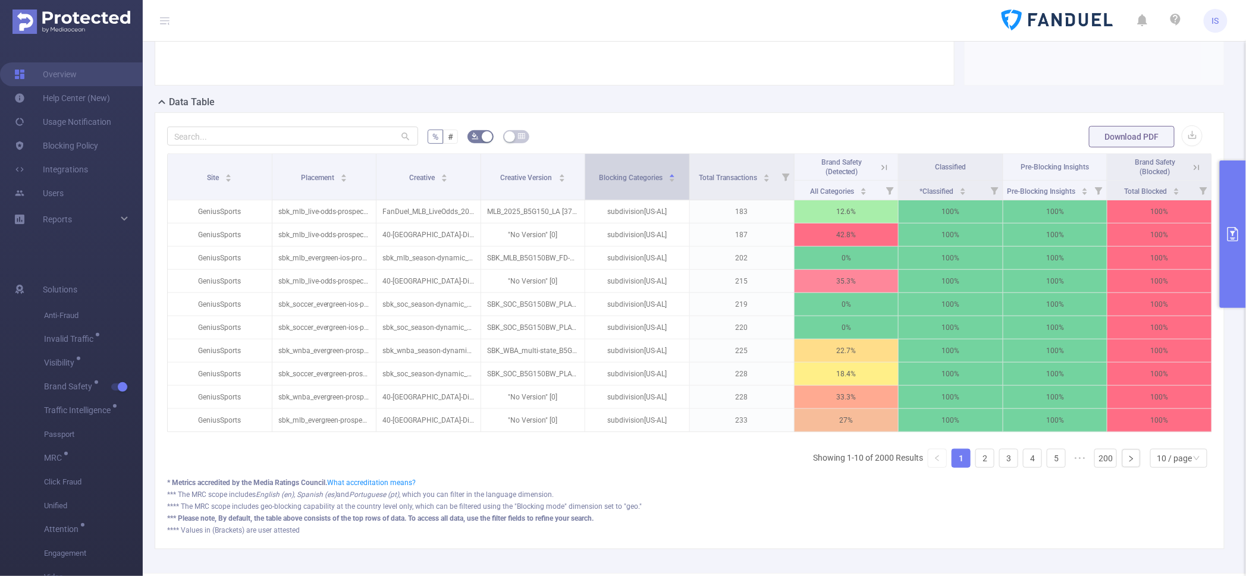
click at [621, 183] on div "Blocking Categories" at bounding box center [637, 177] width 77 height 12
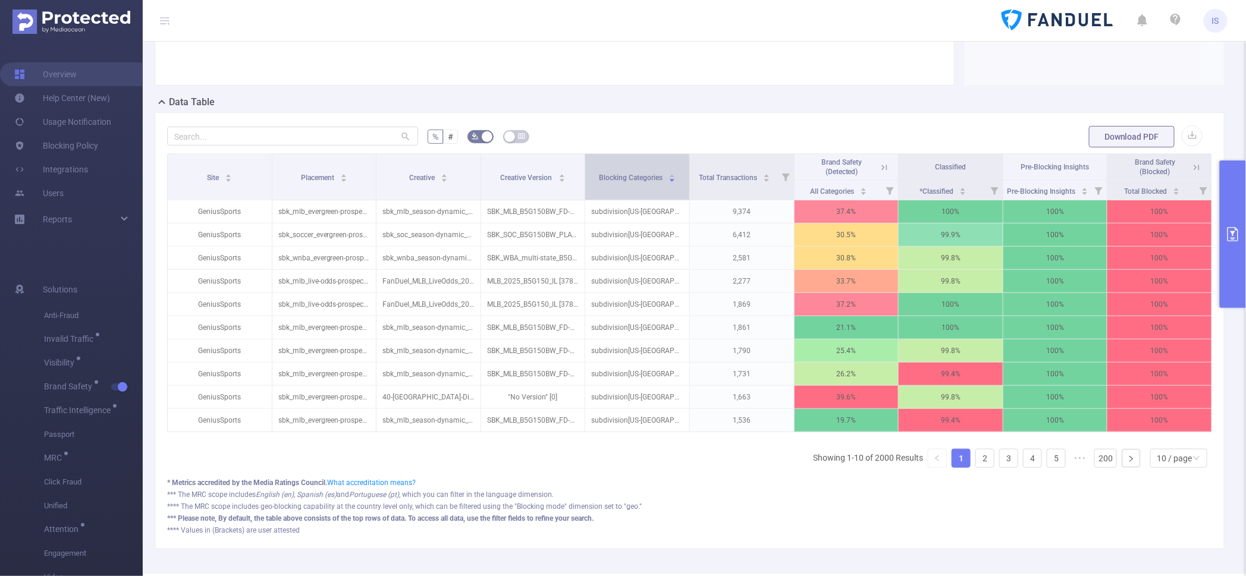
click at [621, 183] on div "Blocking Categories" at bounding box center [637, 177] width 77 height 12
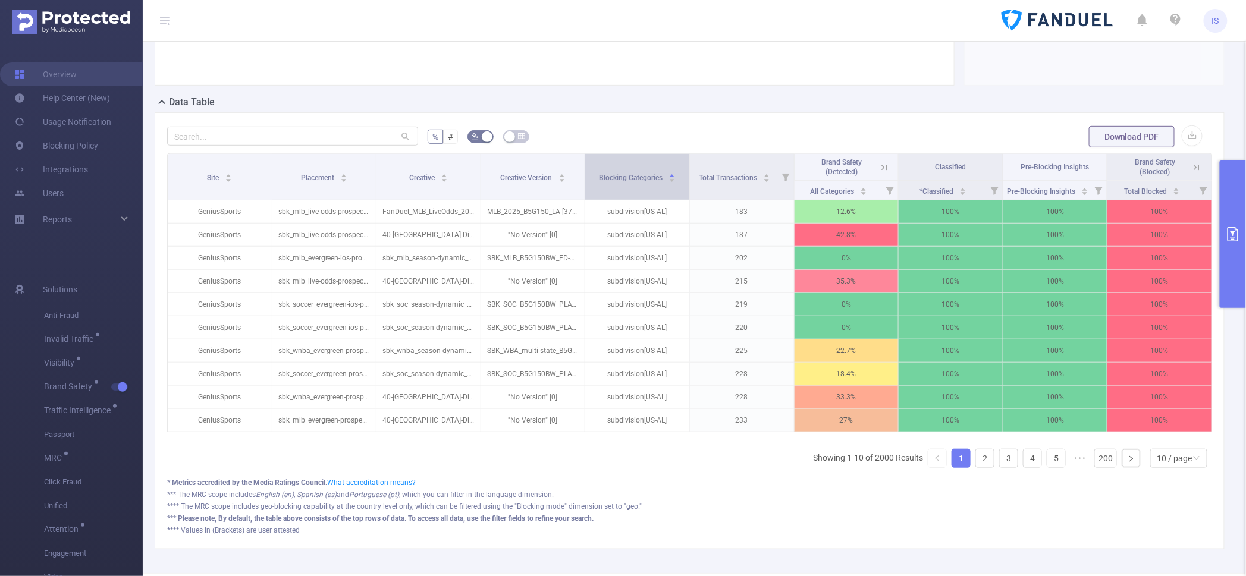
click at [621, 183] on div "Blocking Categories" at bounding box center [637, 177] width 77 height 12
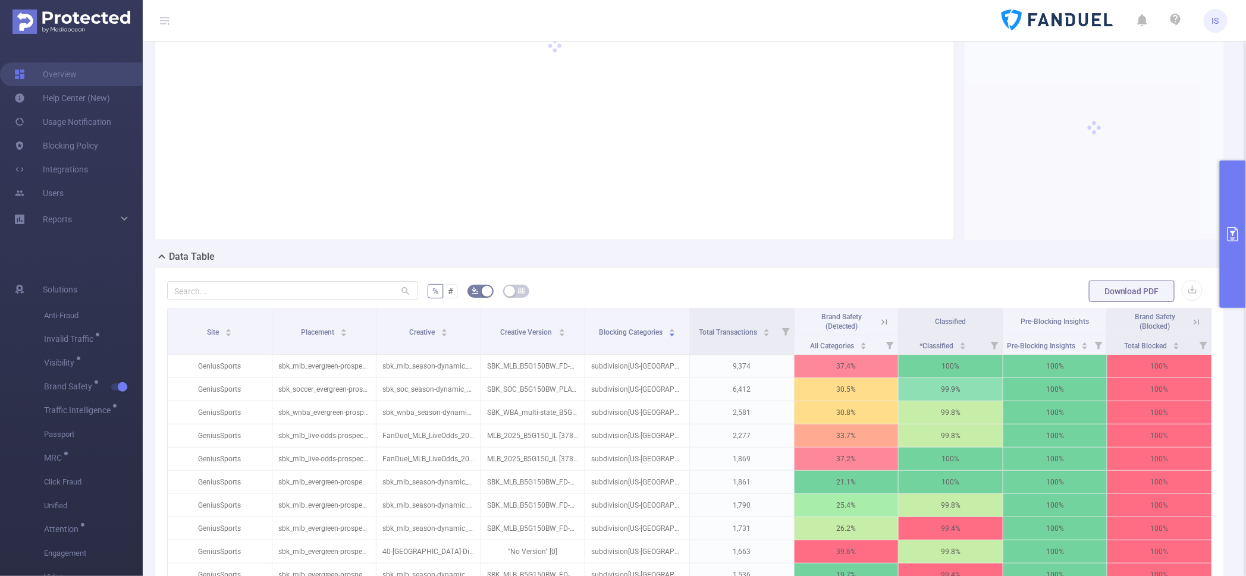
scroll to position [148, 0]
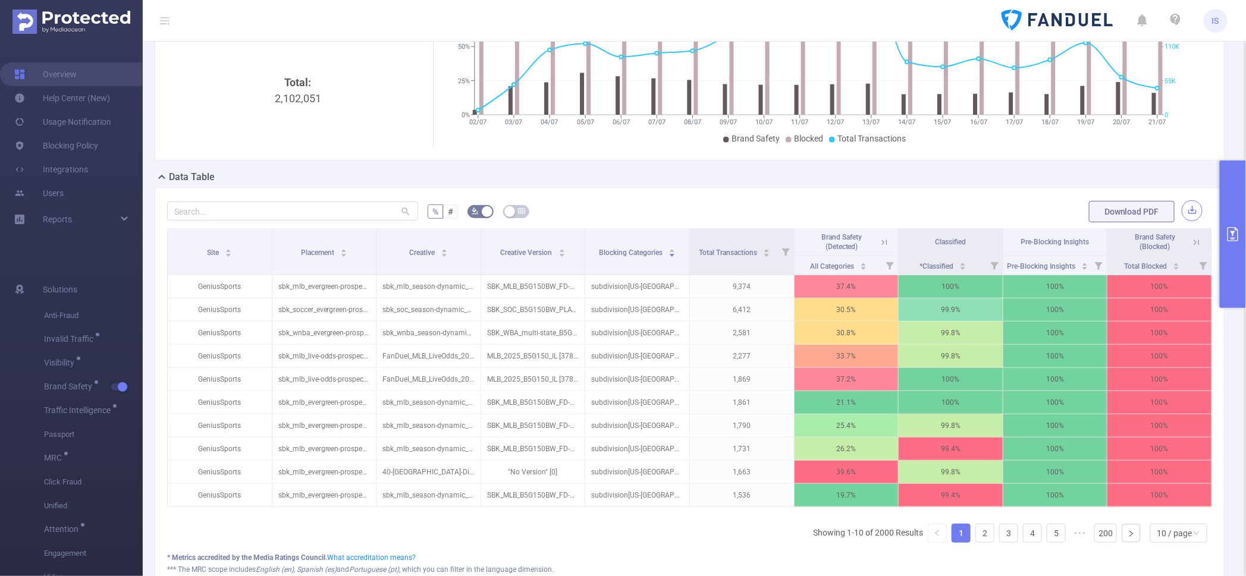
click at [1182, 210] on button "button" at bounding box center [1192, 210] width 21 height 21
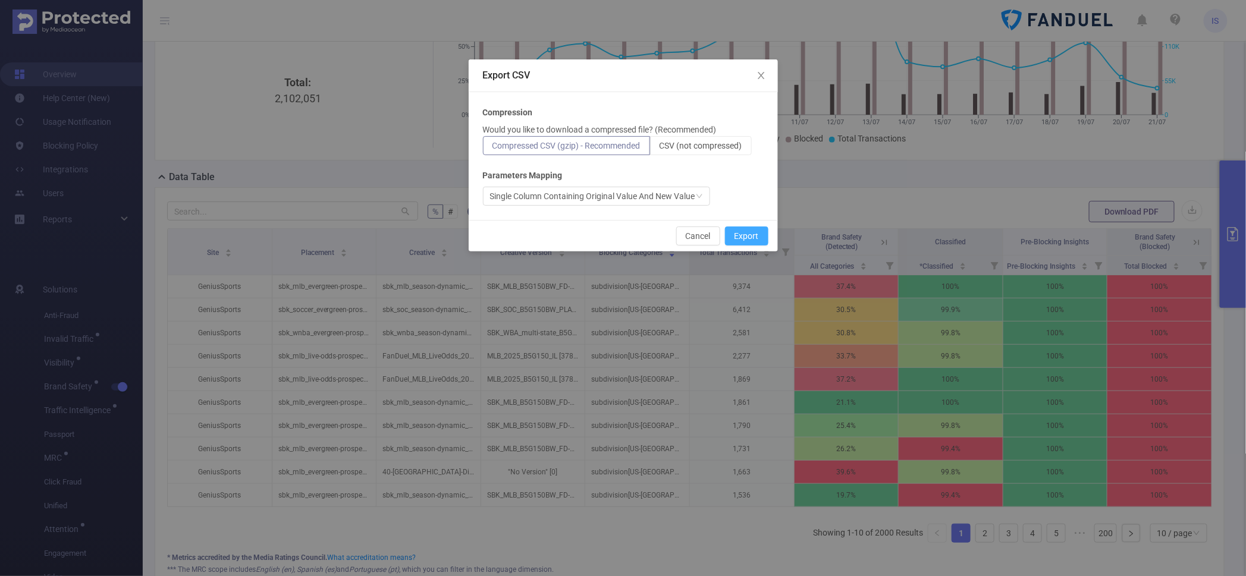
click at [751, 237] on button "Export" at bounding box center [746, 236] width 43 height 19
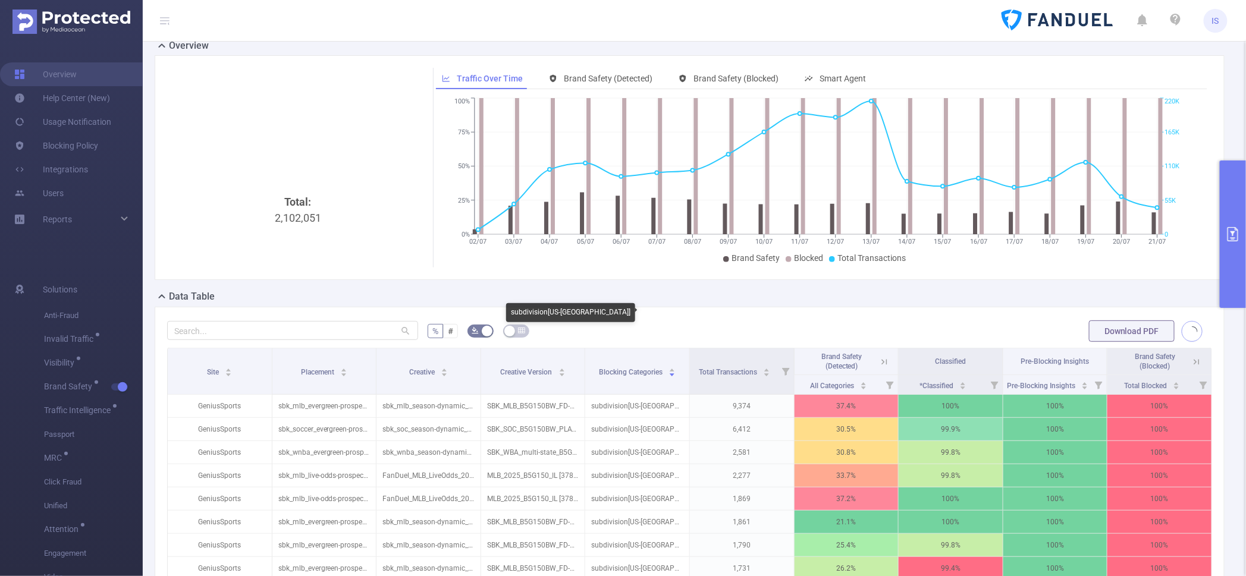
scroll to position [0, 0]
